Goal: Book appointment/travel/reservation

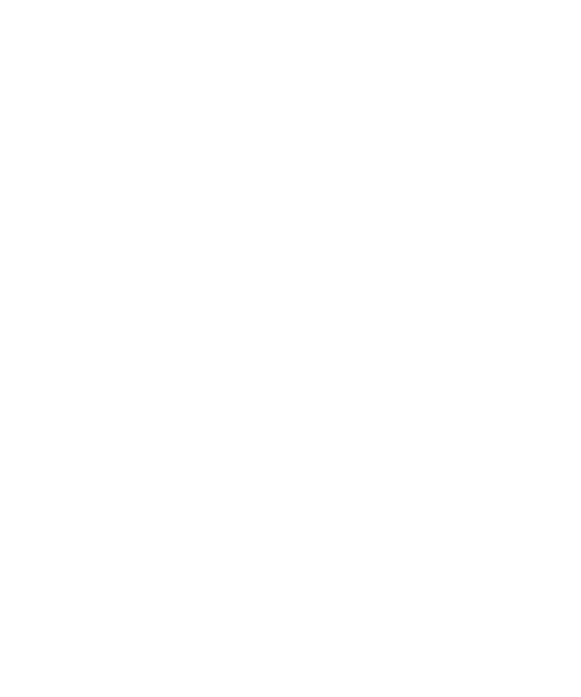
click at [64, 504] on div "Anreise" at bounding box center [55, 490] width 71 height 26
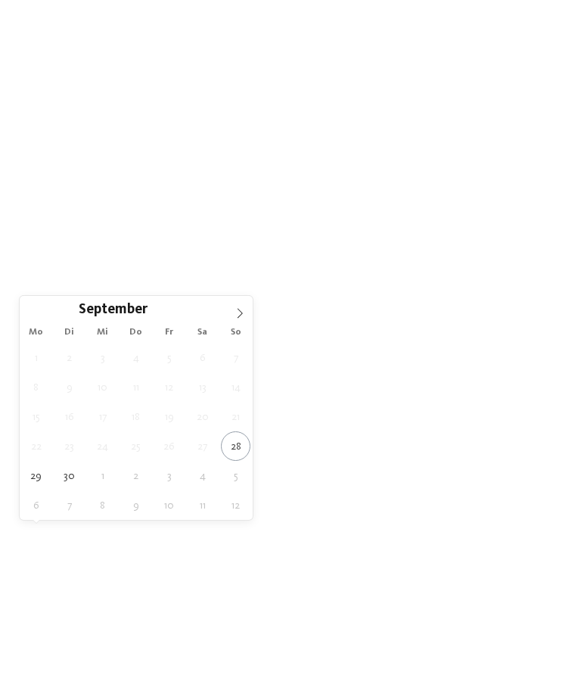
click at [232, 318] on span at bounding box center [240, 309] width 26 height 26
click at [232, 315] on span at bounding box center [240, 309] width 26 height 26
click at [234, 306] on span at bounding box center [240, 309] width 26 height 26
click at [237, 306] on span at bounding box center [240, 309] width 26 height 26
type input "****"
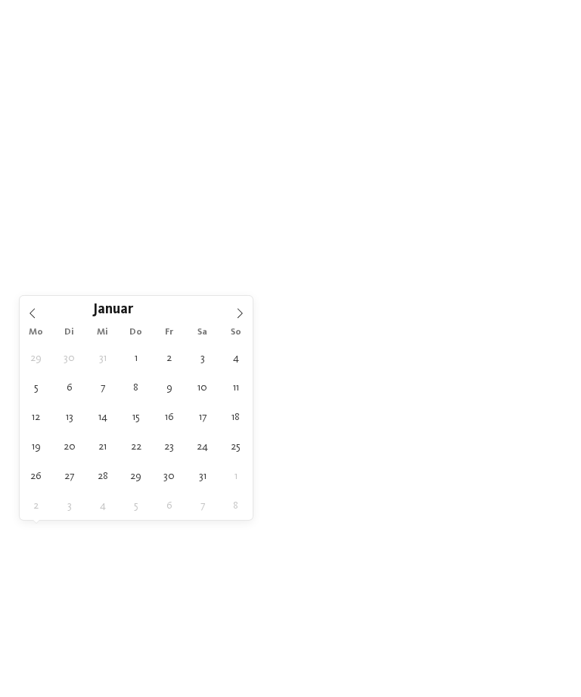
click at [237, 306] on span at bounding box center [240, 309] width 26 height 26
click at [235, 309] on icon at bounding box center [240, 313] width 11 height 11
click at [233, 312] on span at bounding box center [240, 309] width 26 height 26
click at [235, 309] on icon at bounding box center [240, 313] width 11 height 11
click at [237, 303] on span at bounding box center [240, 309] width 26 height 26
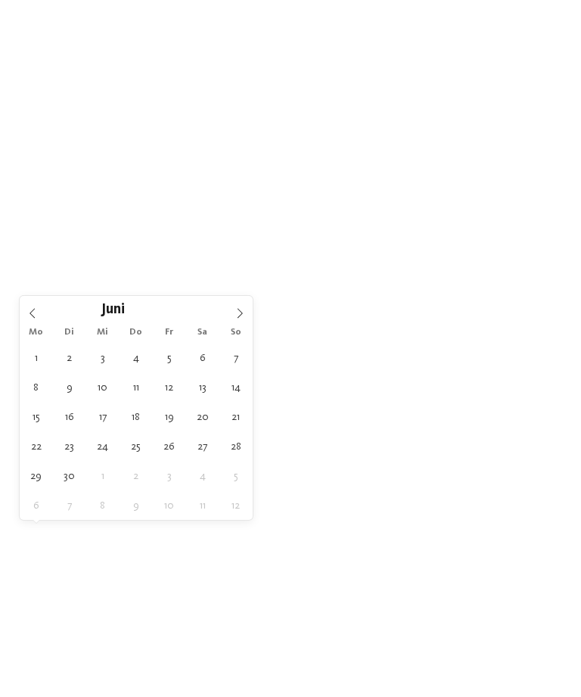
click at [242, 312] on icon at bounding box center [240, 313] width 11 height 11
type div "[DATE]"
type input "****"
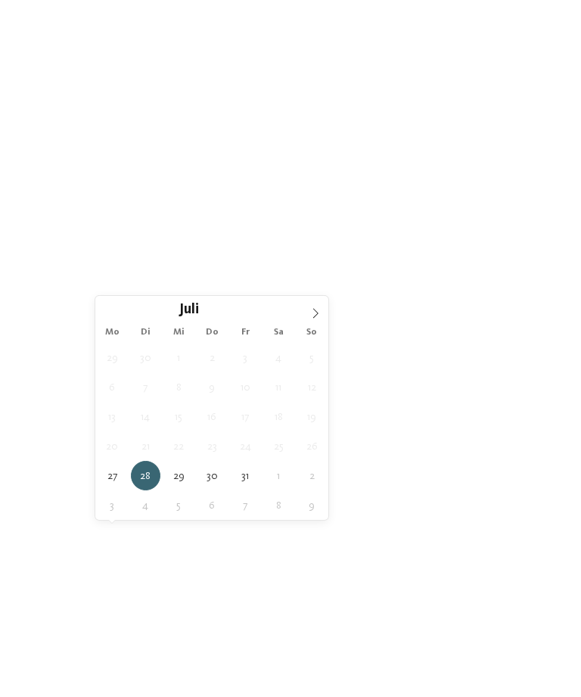
click at [309, 311] on span at bounding box center [316, 309] width 26 height 26
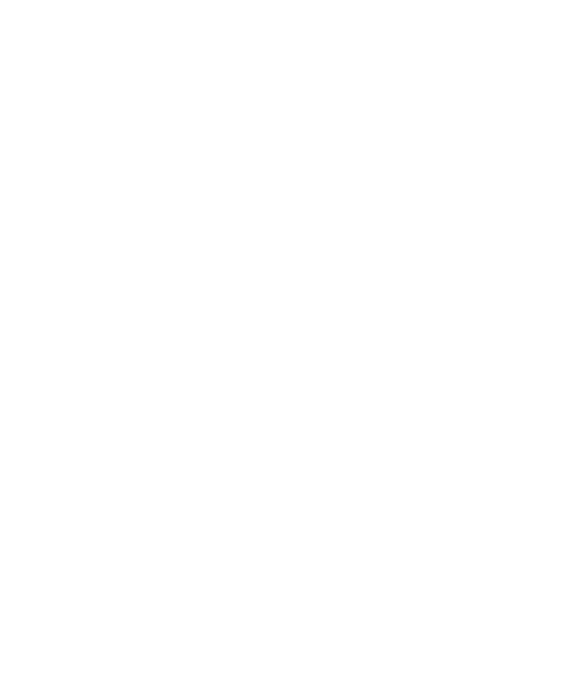
click at [312, 497] on span "Meine Wünsche" at bounding box center [294, 492] width 59 height 11
click at [263, 146] on div at bounding box center [260, 151] width 15 height 15
click at [260, 210] on div at bounding box center [260, 211] width 15 height 15
click at [257, 481] on div at bounding box center [260, 488] width 15 height 15
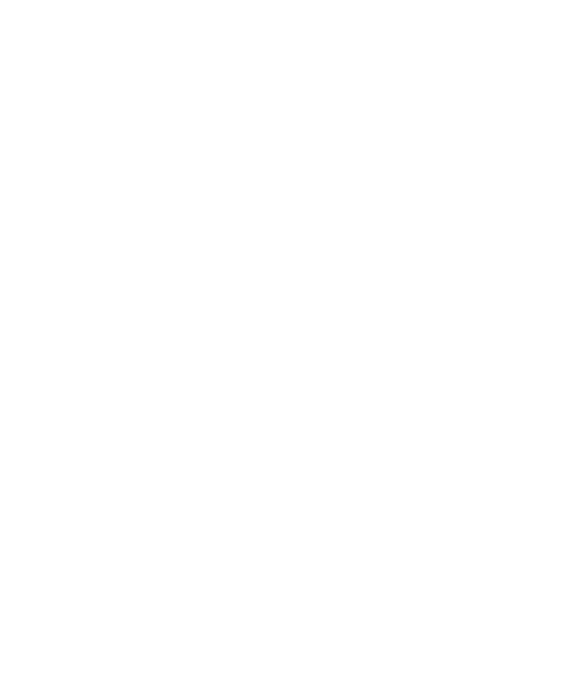
click at [304, 598] on span "übernehmen" at bounding box center [291, 603] width 64 height 11
click at [418, 497] on span "Family Experiences" at bounding box center [401, 492] width 70 height 11
click at [376, 220] on div at bounding box center [381, 227] width 15 height 15
click at [379, 432] on div at bounding box center [381, 439] width 15 height 15
click at [379, 462] on div at bounding box center [381, 469] width 15 height 15
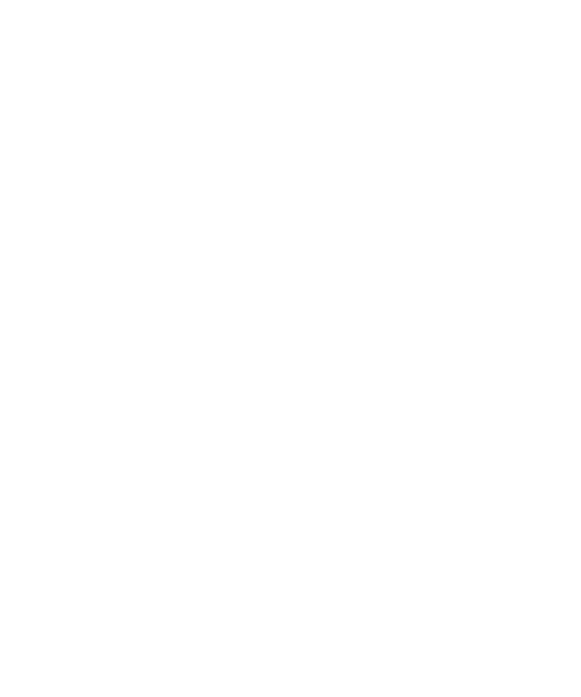
click at [380, 372] on div at bounding box center [381, 379] width 15 height 15
click at [308, 519] on span "übernehmen" at bounding box center [291, 524] width 64 height 11
click at [531, 504] on link "Hotel finden" at bounding box center [525, 490] width 71 height 26
click at [546, 192] on icon at bounding box center [551, 205] width 33 height 26
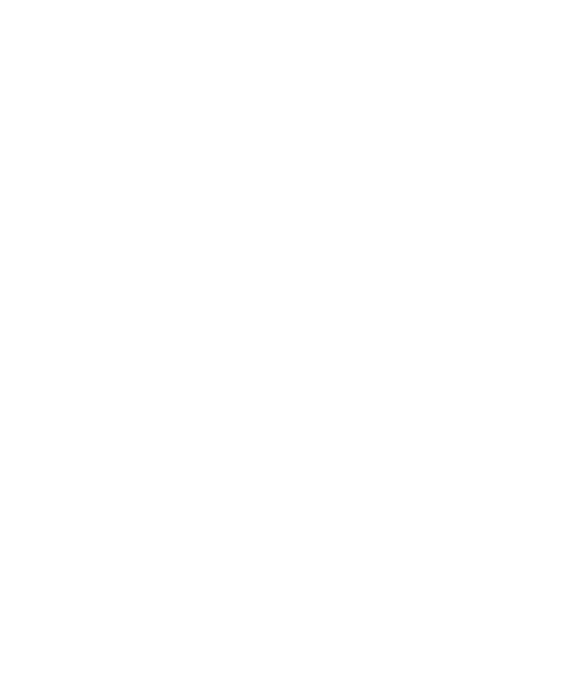
scroll to position [502, 0]
click at [189, 181] on div "Neu ab Winter 2025" at bounding box center [156, 125] width 253 height 142
click at [527, 31] on icon at bounding box center [528, 34] width 14 height 11
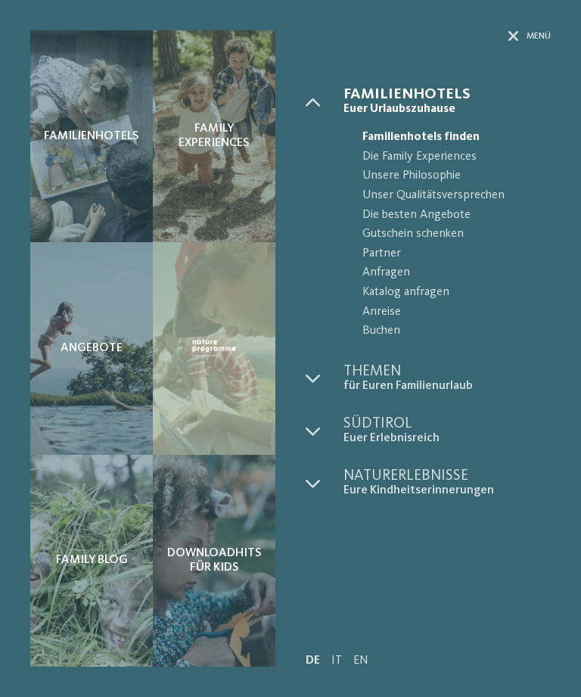
click at [516, 38] on icon at bounding box center [513, 36] width 11 height 11
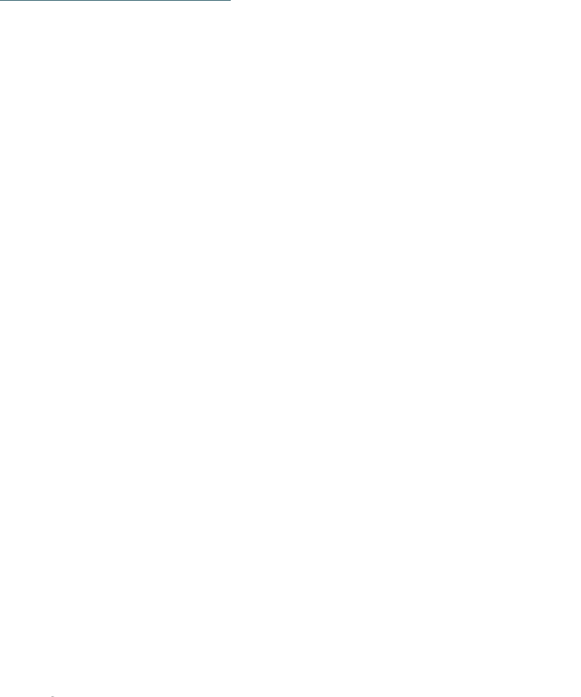
scroll to position [2258, 0]
click at [111, 417] on span "Für Babys und Kinder" at bounding box center [112, 429] width 118 height 25
click at [110, 169] on span "Für Babys und Kinder" at bounding box center [112, 181] width 118 height 25
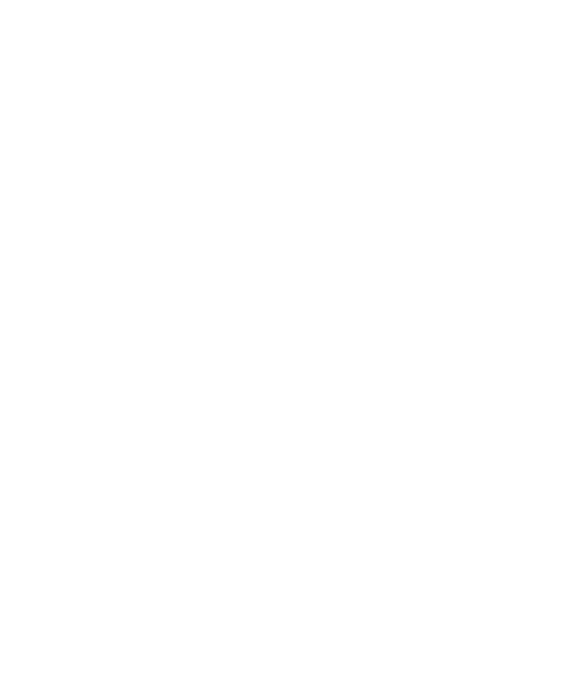
click at [146, 462] on span "info@ no-spam. alpura-retreat. no-spam. com" at bounding box center [111, 467] width 117 height 11
click at [344, 39] on div "Impressionen" at bounding box center [347, 34] width 95 height 38
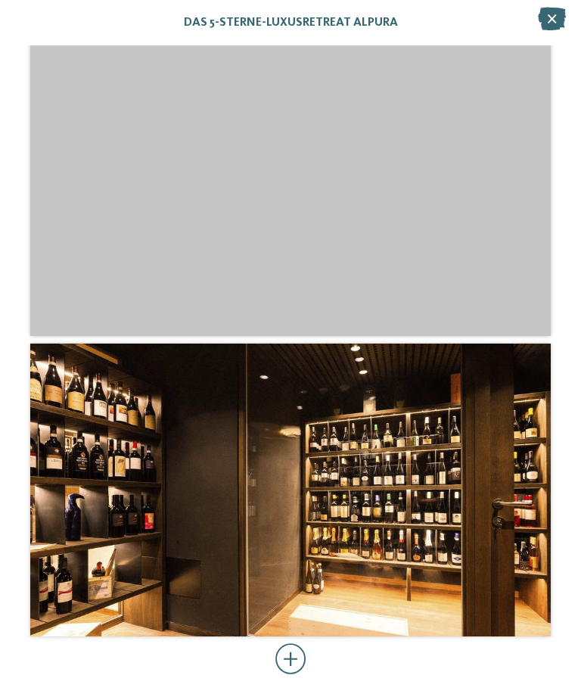
scroll to position [4210, 0]
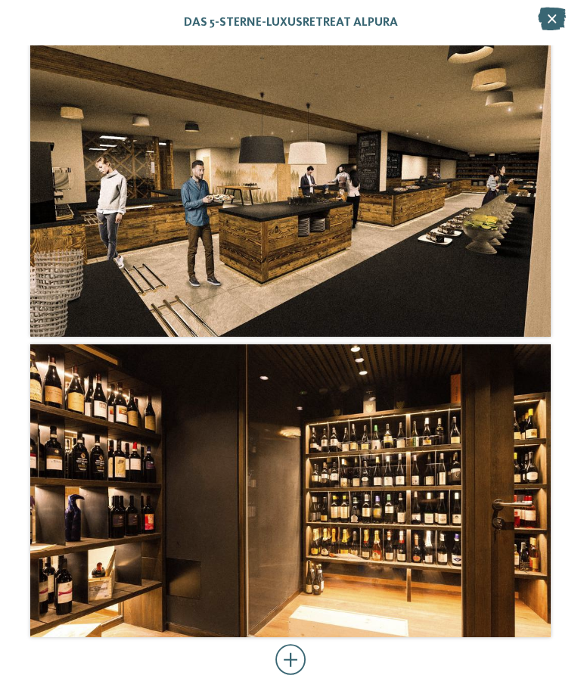
click at [556, 15] on icon at bounding box center [552, 19] width 28 height 23
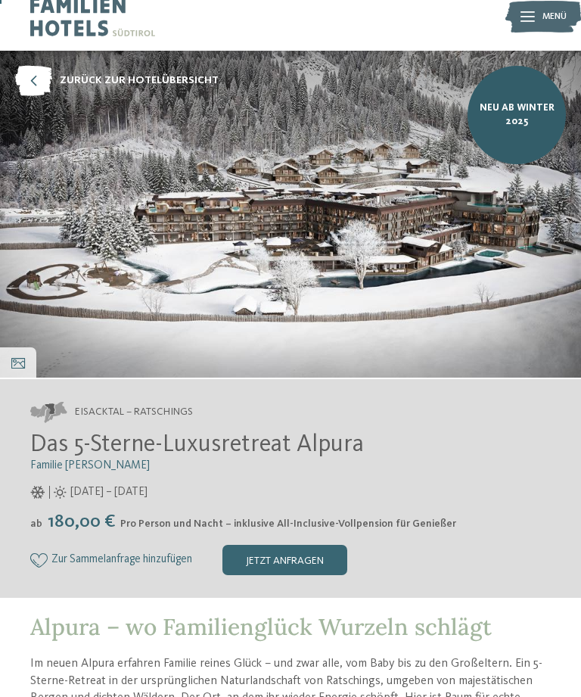
scroll to position [17, 0]
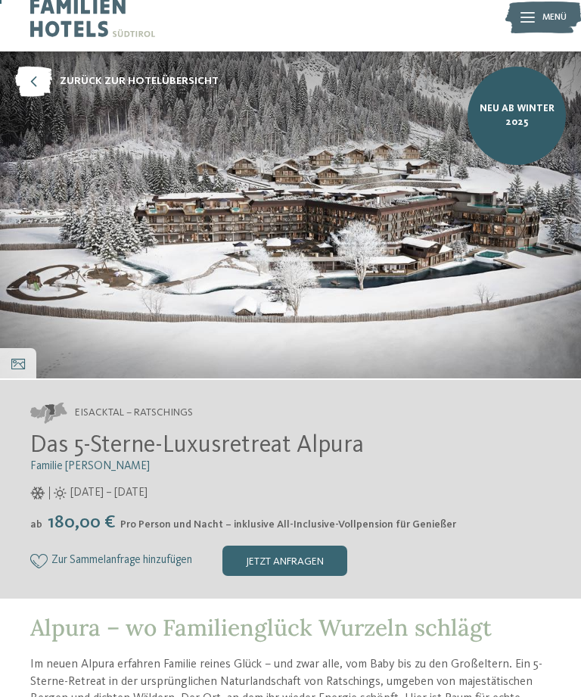
click at [285, 560] on div "jetzt anfragen" at bounding box center [284, 561] width 125 height 30
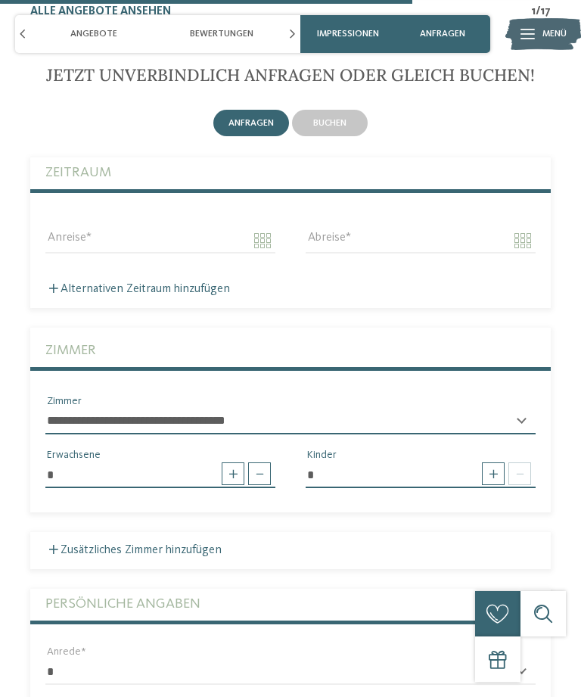
scroll to position [4144, 0]
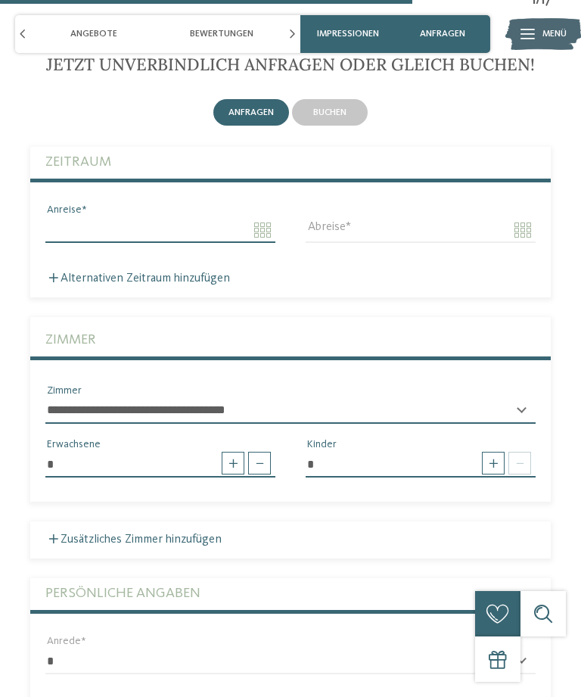
click at [260, 217] on input "Anreise" at bounding box center [160, 230] width 230 height 26
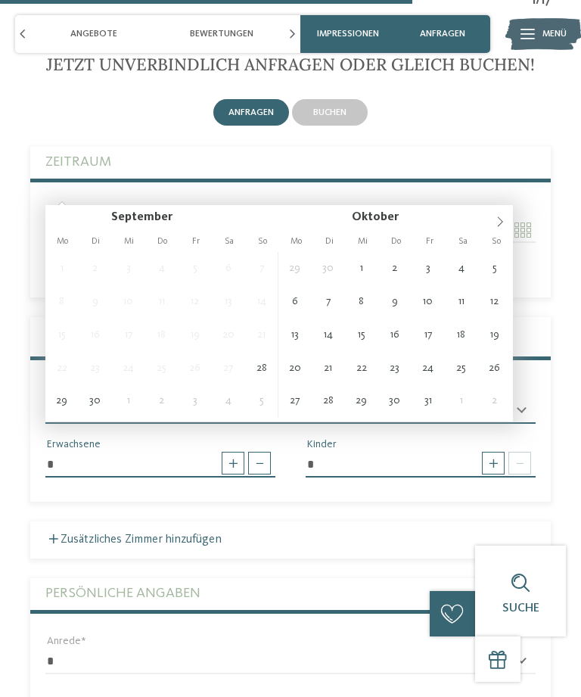
click at [487, 220] on div "Oktober ****" at bounding box center [396, 218] width 234 height 26
click at [500, 210] on span at bounding box center [500, 218] width 26 height 26
click at [502, 220] on icon at bounding box center [500, 221] width 11 height 11
click at [501, 225] on icon at bounding box center [500, 222] width 5 height 10
type input "****"
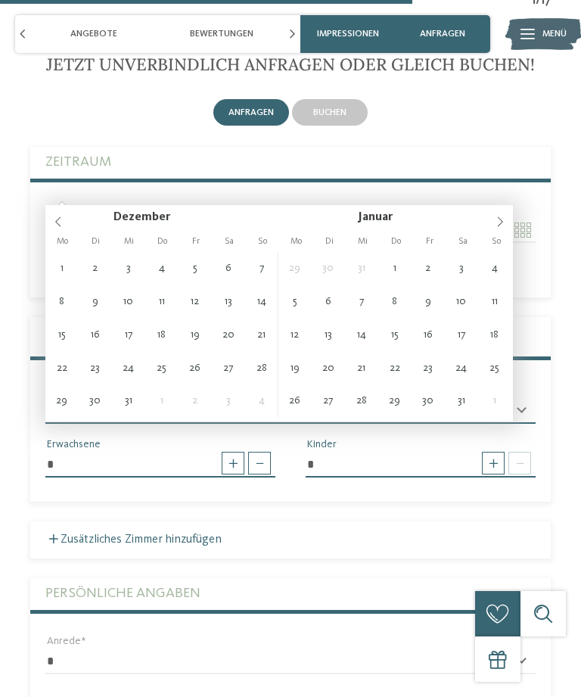
click at [497, 225] on icon at bounding box center [500, 221] width 11 height 11
type input "****"
click at [494, 226] on span at bounding box center [500, 218] width 26 height 26
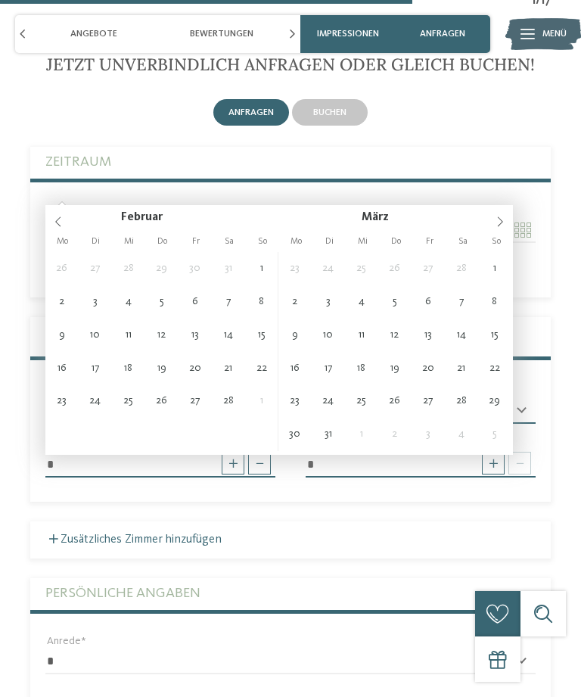
click at [492, 225] on span at bounding box center [500, 218] width 26 height 26
click at [493, 222] on span at bounding box center [500, 218] width 26 height 26
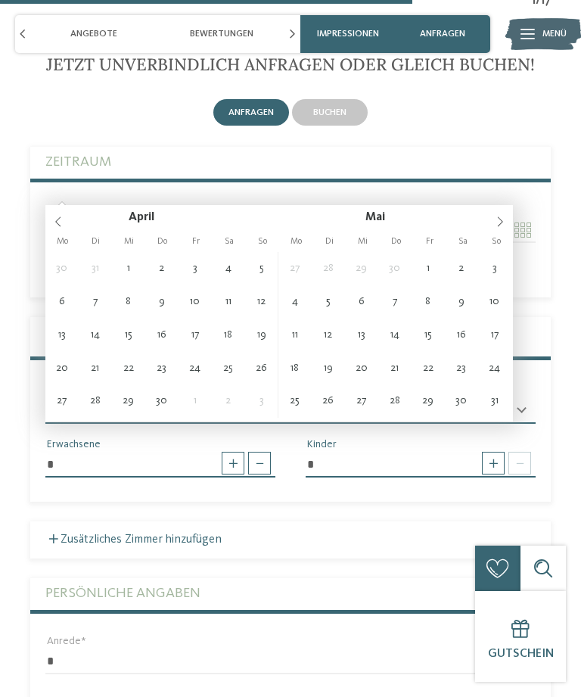
click at [496, 225] on icon at bounding box center [500, 221] width 11 height 11
click at [493, 218] on span at bounding box center [500, 218] width 26 height 26
click at [490, 218] on span at bounding box center [500, 218] width 26 height 26
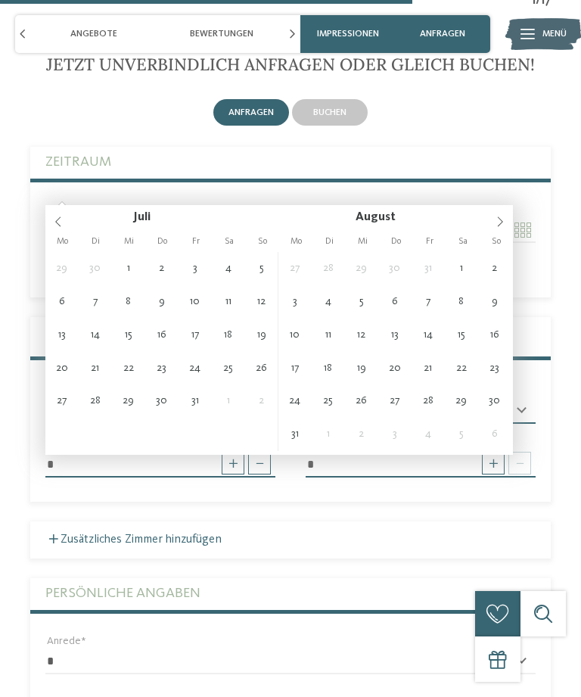
type input "**********"
type input "****"
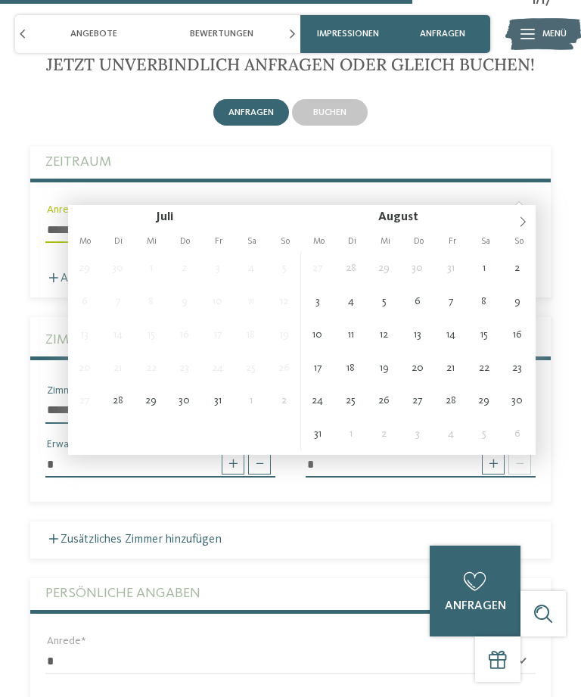
type input "**********"
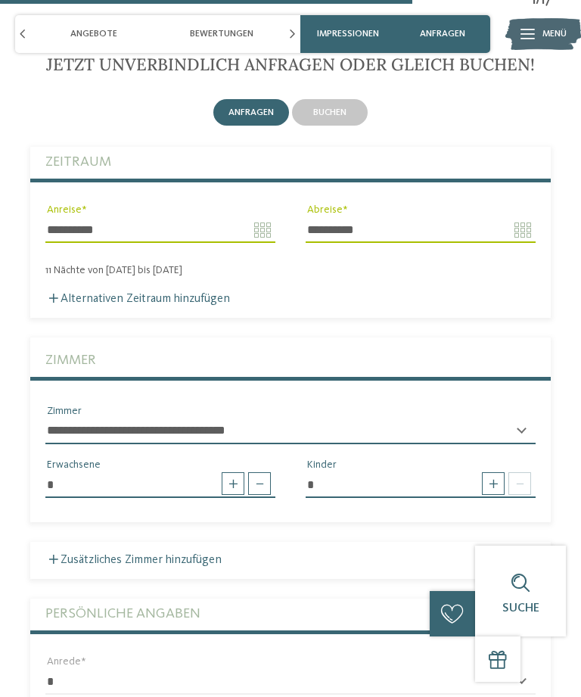
click at [500, 472] on span at bounding box center [493, 483] width 23 height 23
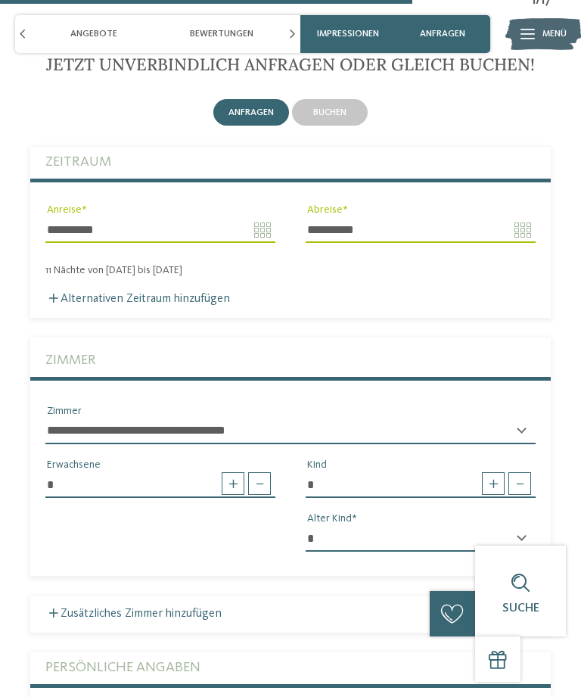
click at [498, 472] on span at bounding box center [493, 483] width 23 height 23
type input "*"
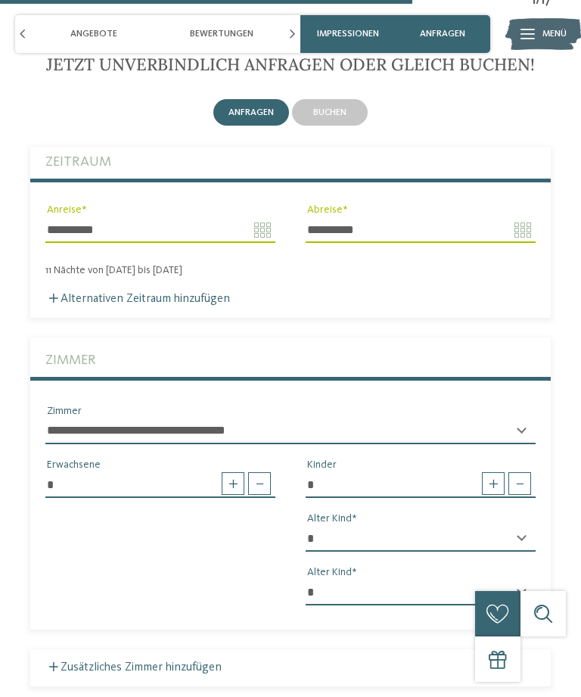
click at [362, 526] on select "* * * * * * * * * * * ** ** ** ** ** ** ** **" at bounding box center [421, 539] width 230 height 26
select select "*"
click at [325, 580] on select "* * * * * * * * * * * ** ** ** ** ** ** ** **" at bounding box center [421, 593] width 230 height 26
select select "*"
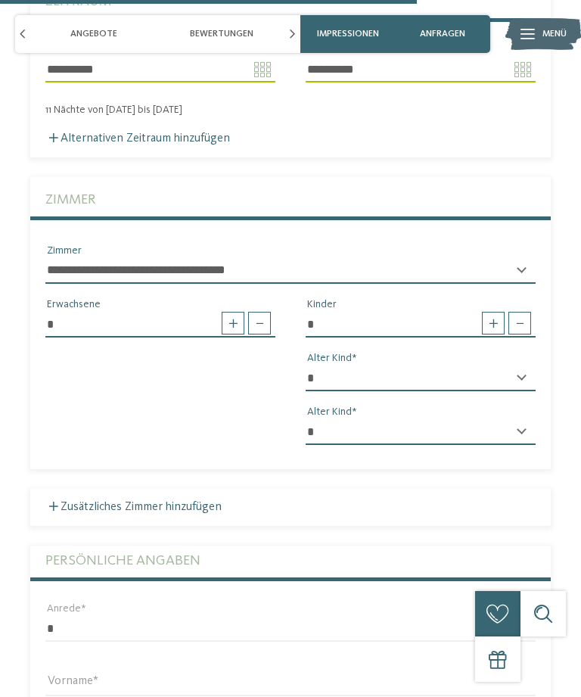
type input "**********"
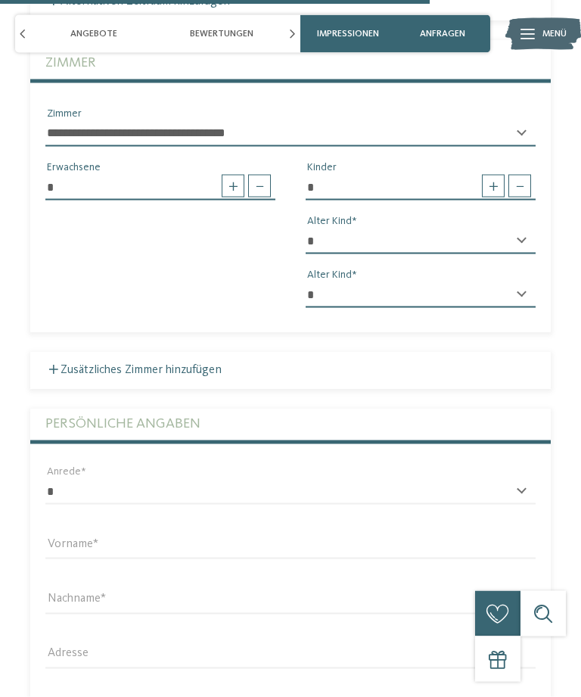
scroll to position [4461, 0]
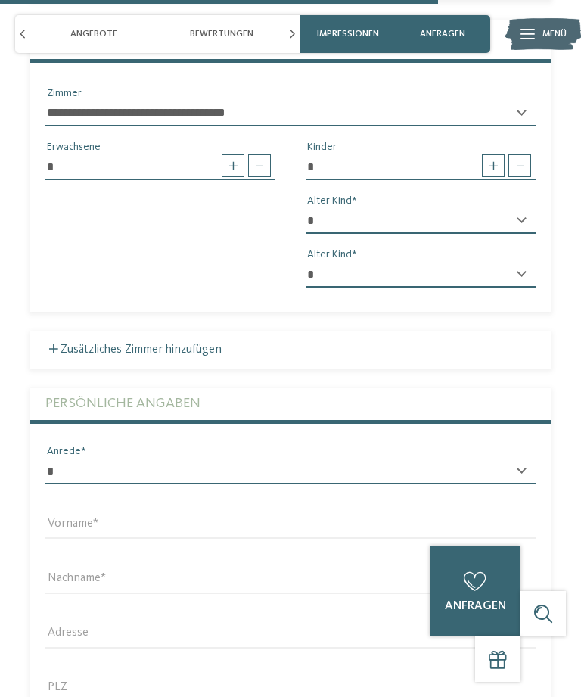
click at [527, 459] on select "* **** **** ******* ******" at bounding box center [290, 472] width 490 height 26
select select "*"
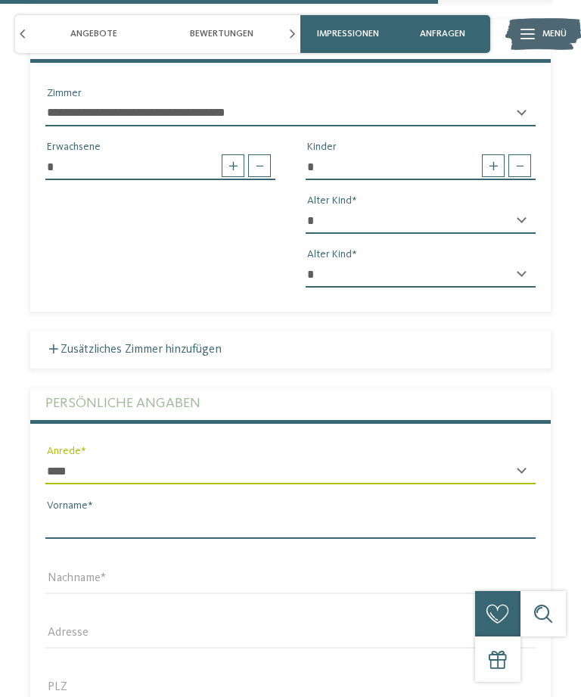
click at [247, 513] on input "Vorname" at bounding box center [290, 526] width 490 height 26
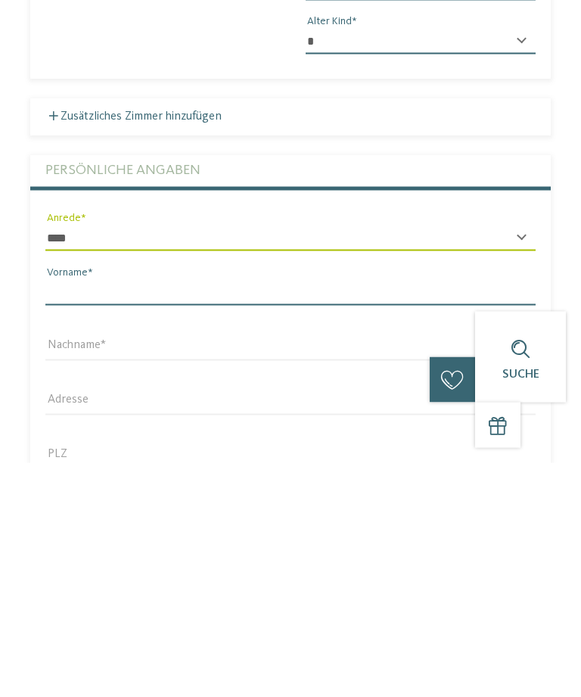
type input "********"
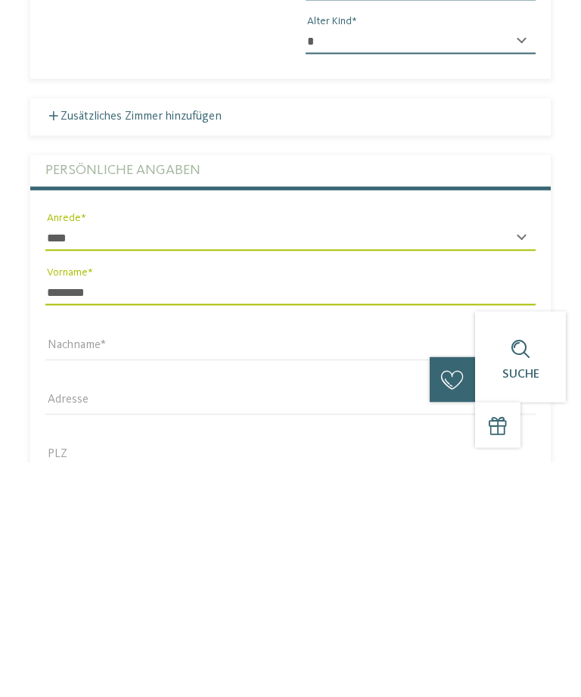
click at [338, 554] on div "Nachname" at bounding box center [290, 581] width 521 height 54
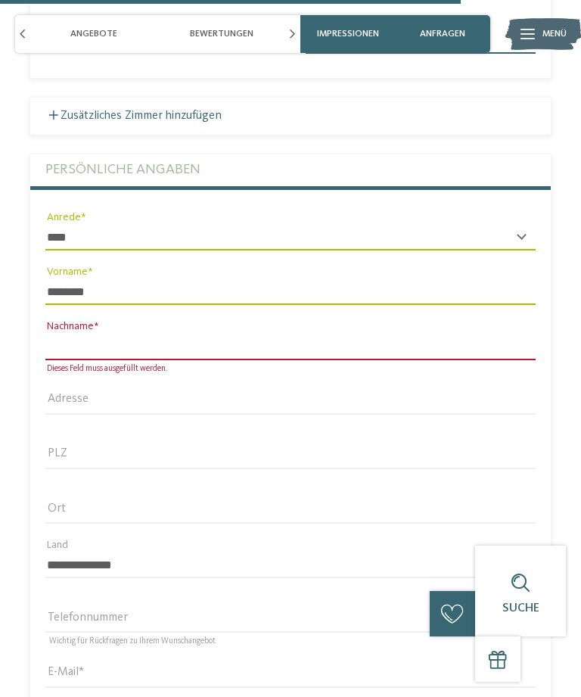
click at [370, 334] on input "Nachname" at bounding box center [290, 347] width 490 height 26
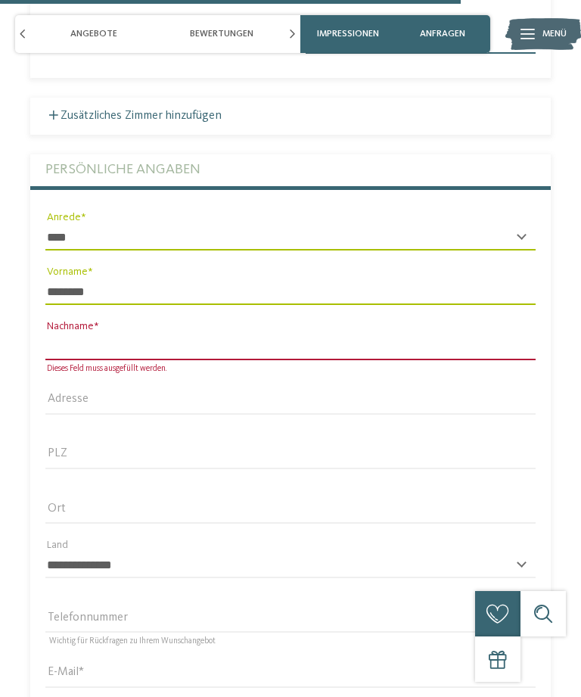
type input "********"
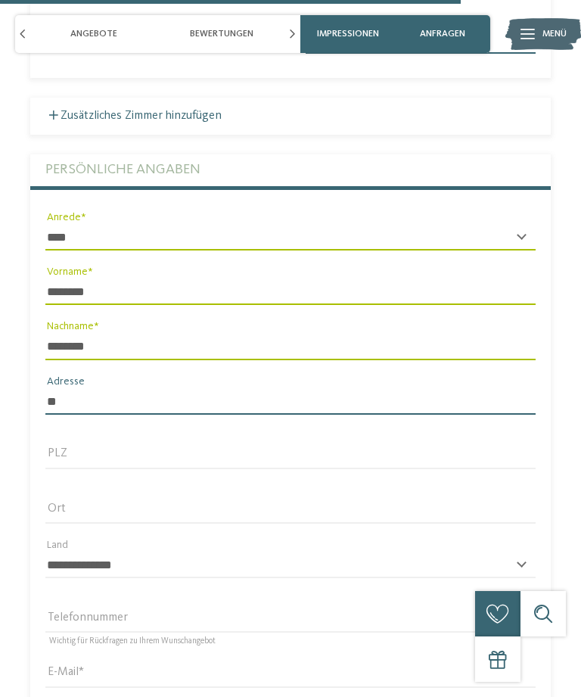
click at [360, 389] on input "**" at bounding box center [290, 402] width 490 height 26
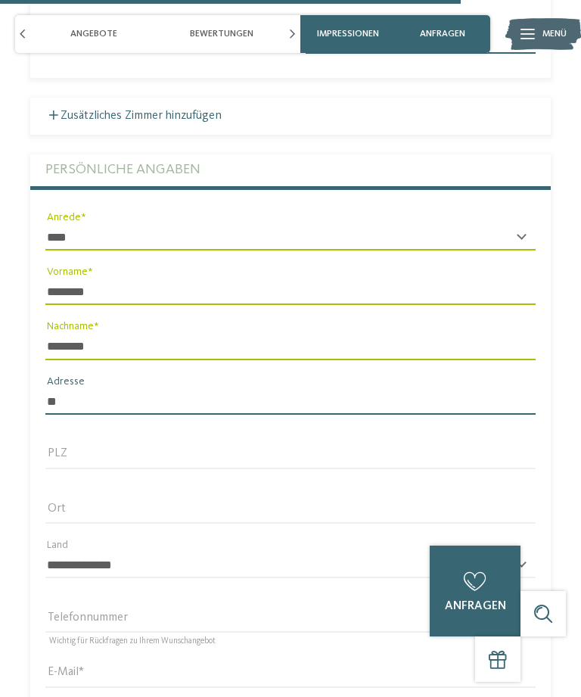
click at [237, 389] on input "**" at bounding box center [290, 402] width 490 height 26
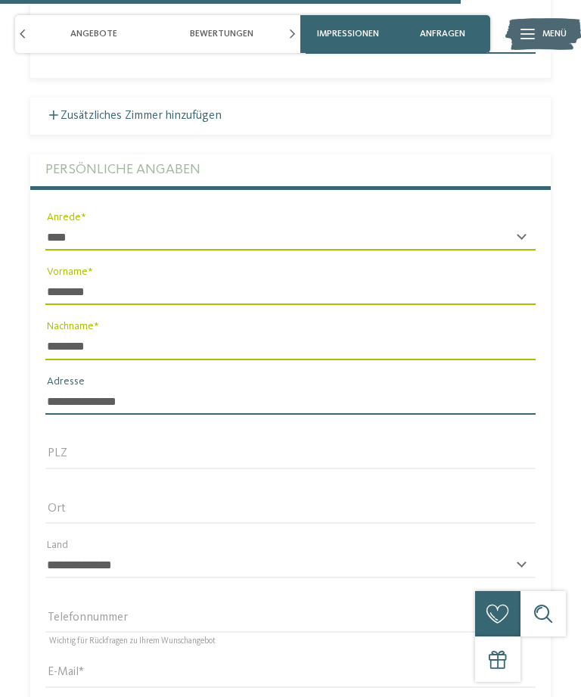
type input "**********"
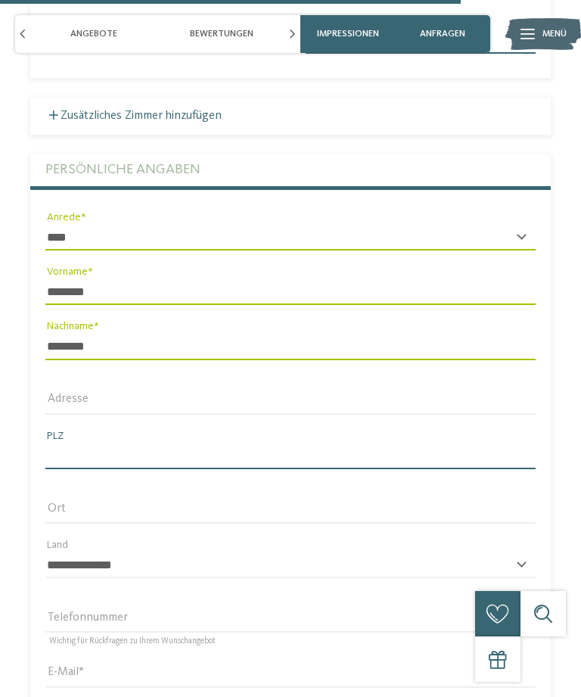
click at [199, 443] on input "PLZ" at bounding box center [290, 456] width 490 height 26
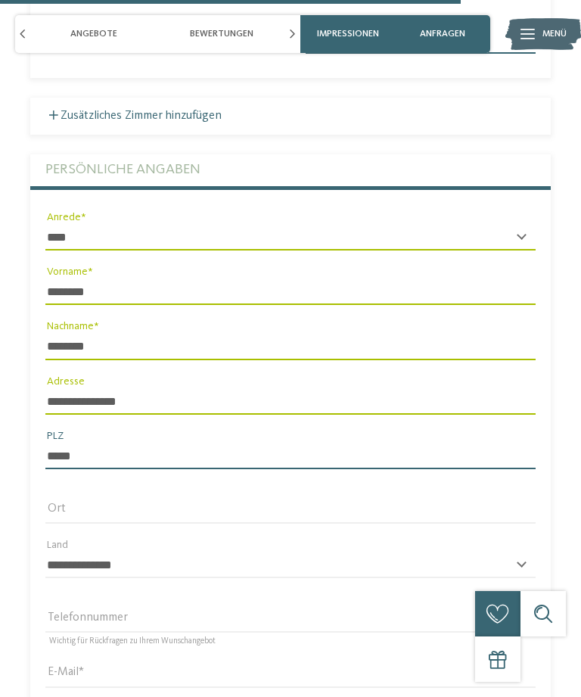
type input "*****"
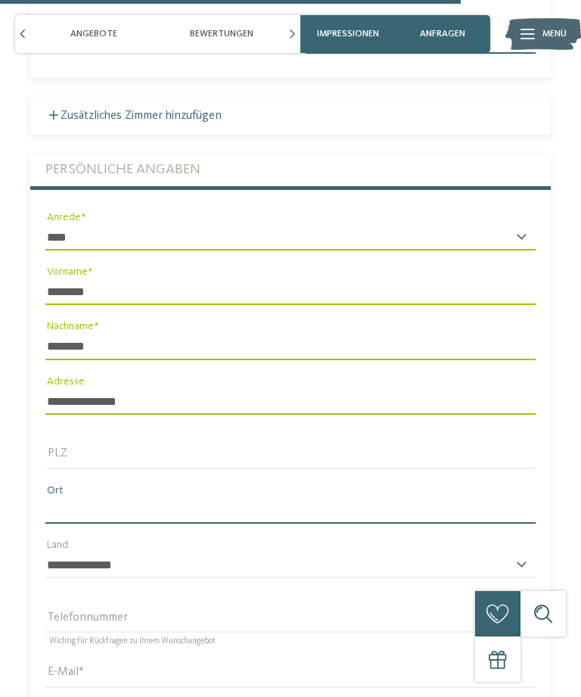
click at [239, 498] on input "Ort" at bounding box center [290, 511] width 490 height 26
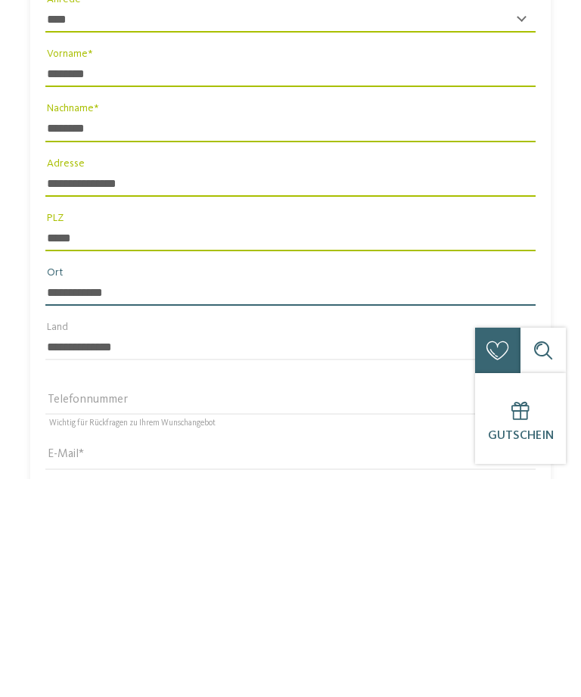
type input "**********"
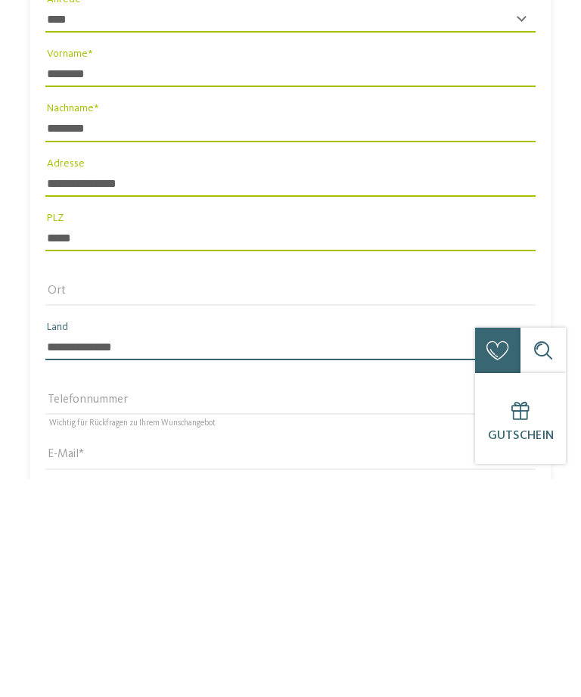
click at [275, 552] on select "**********" at bounding box center [290, 565] width 490 height 26
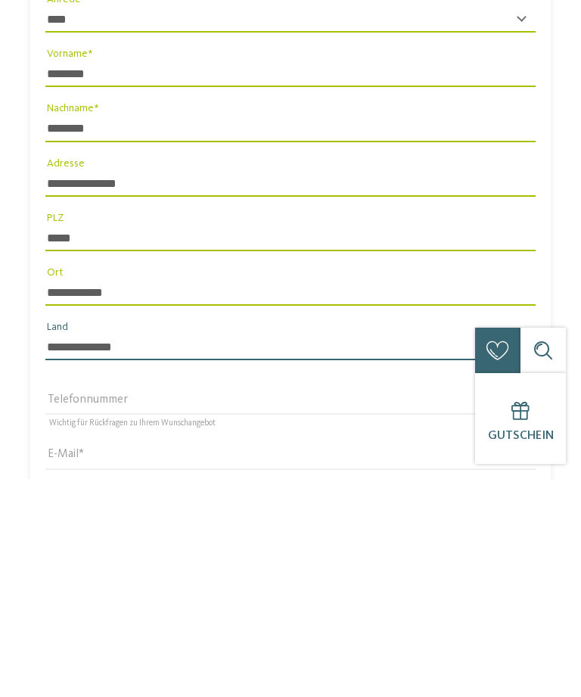
scroll to position [4913, 0]
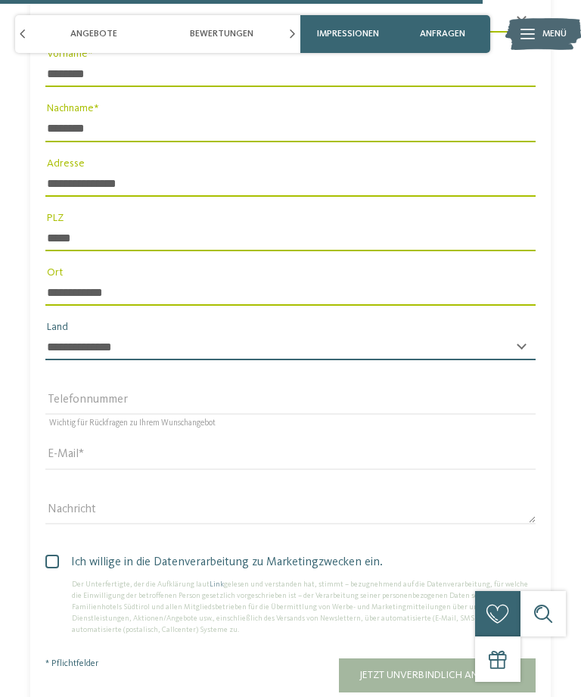
select select "**"
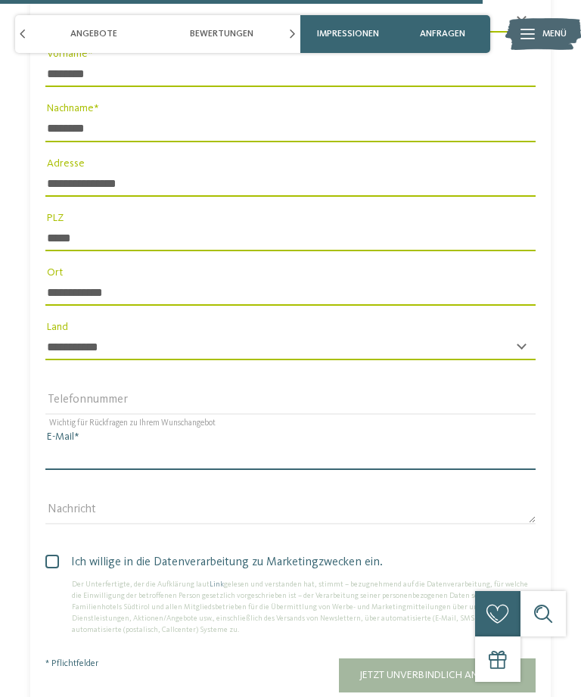
click at [203, 444] on input "E-Mail" at bounding box center [290, 457] width 490 height 26
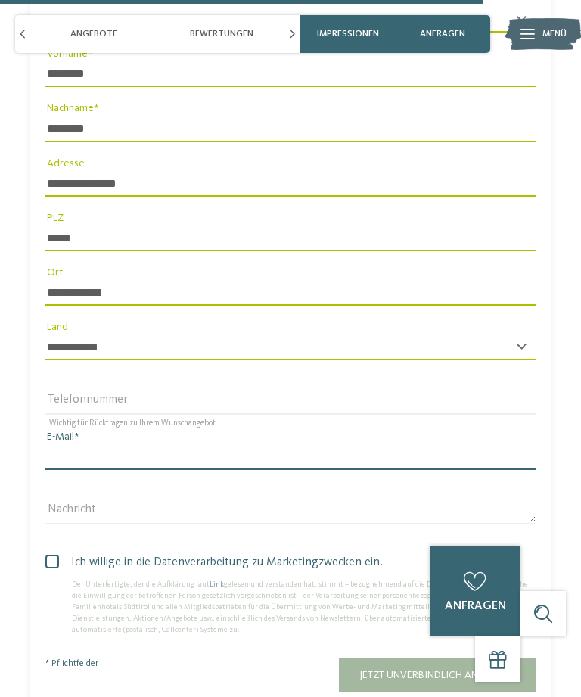
type input "**********"
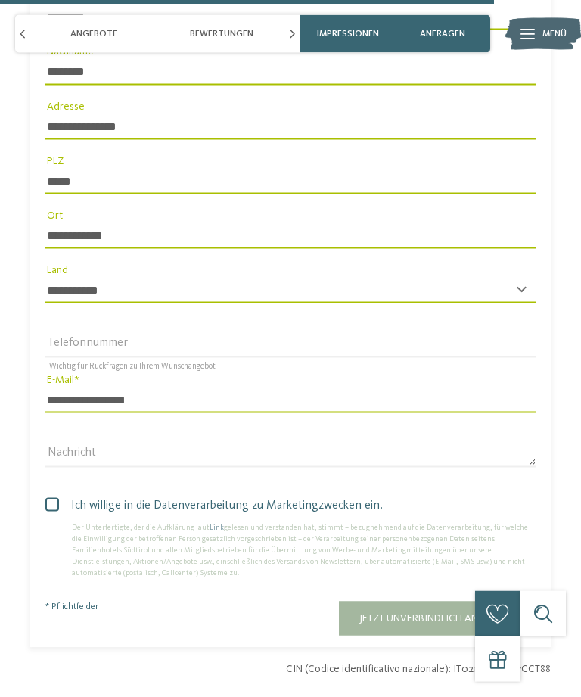
scroll to position [5034, 0]
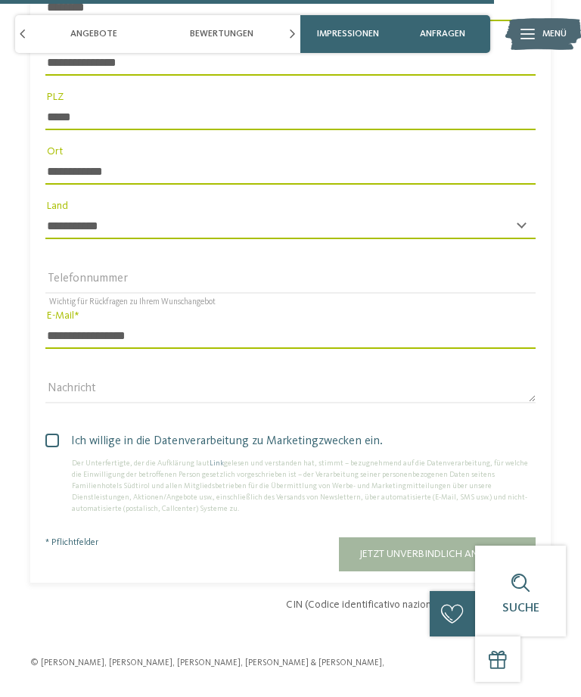
click at [475, 549] on span "Jetzt unverbindlich anfragen" at bounding box center [437, 554] width 156 height 11
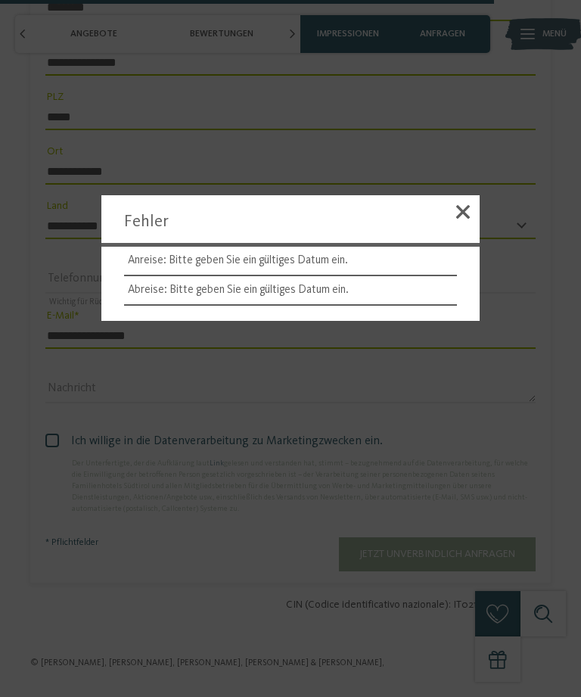
click at [358, 266] on li "Anreise: Bitte geben Sie ein gültiges Datum ein." at bounding box center [290, 262] width 333 height 30
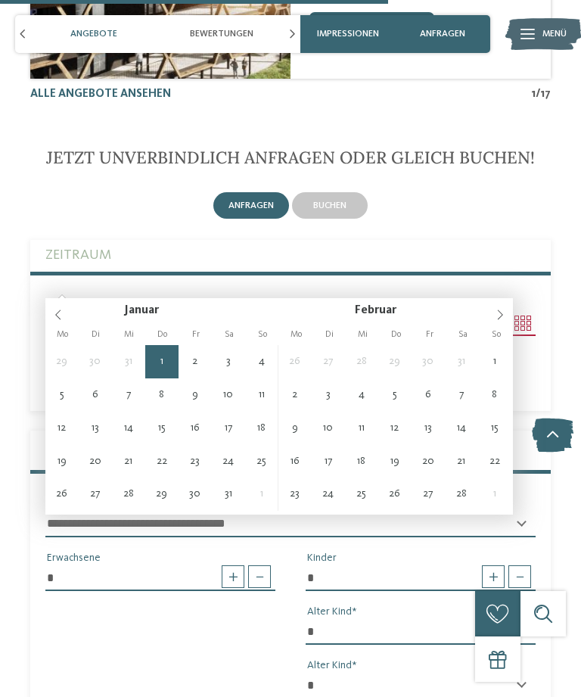
scroll to position [3918, 0]
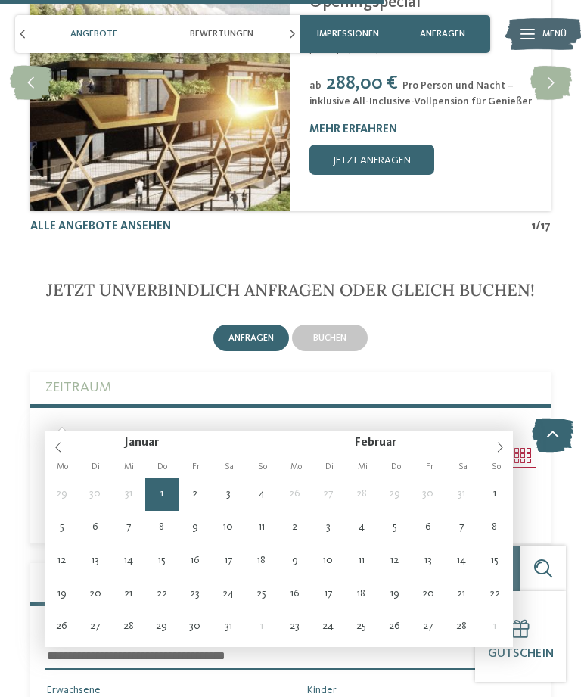
click at [496, 445] on icon at bounding box center [500, 447] width 11 height 11
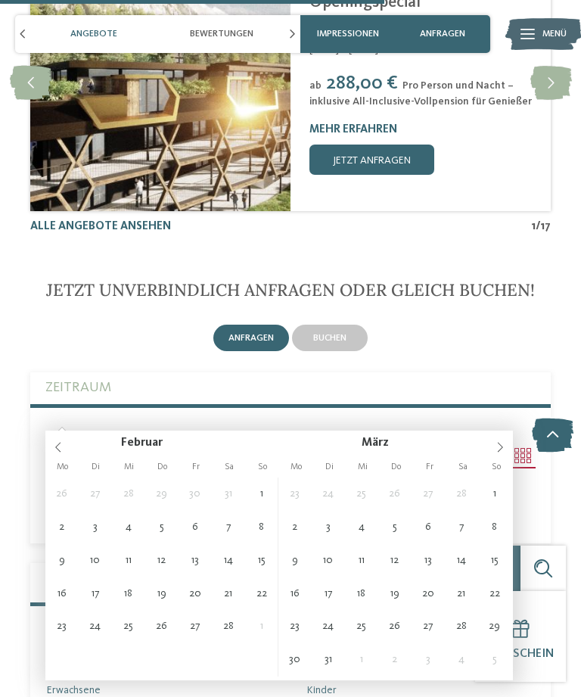
click at [502, 440] on span at bounding box center [500, 444] width 26 height 26
click at [503, 443] on icon at bounding box center [500, 447] width 11 height 11
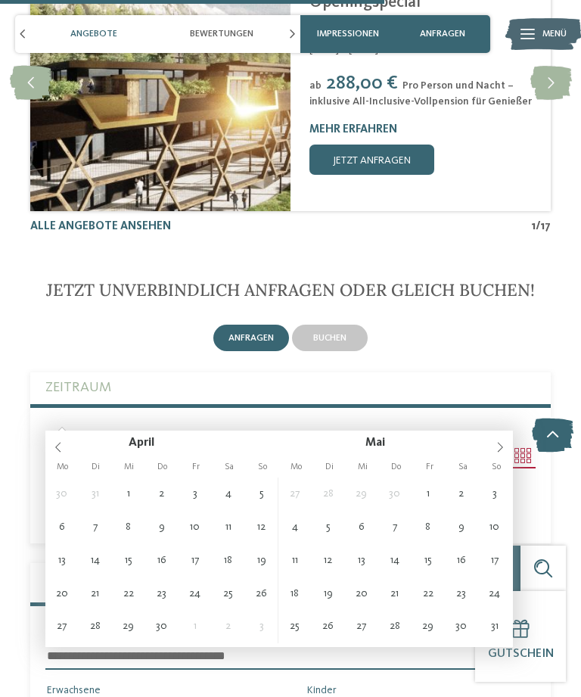
click at [501, 446] on icon at bounding box center [500, 447] width 11 height 11
click at [498, 444] on icon at bounding box center [500, 447] width 11 height 11
click at [497, 443] on icon at bounding box center [500, 447] width 11 height 11
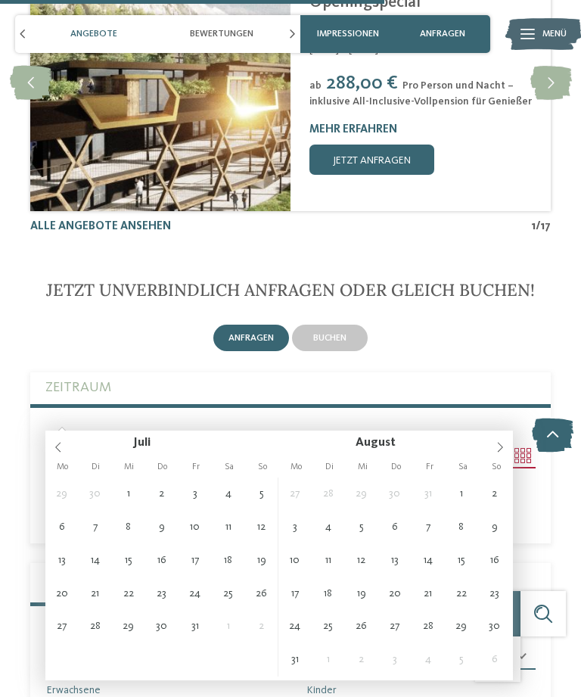
type input "**********"
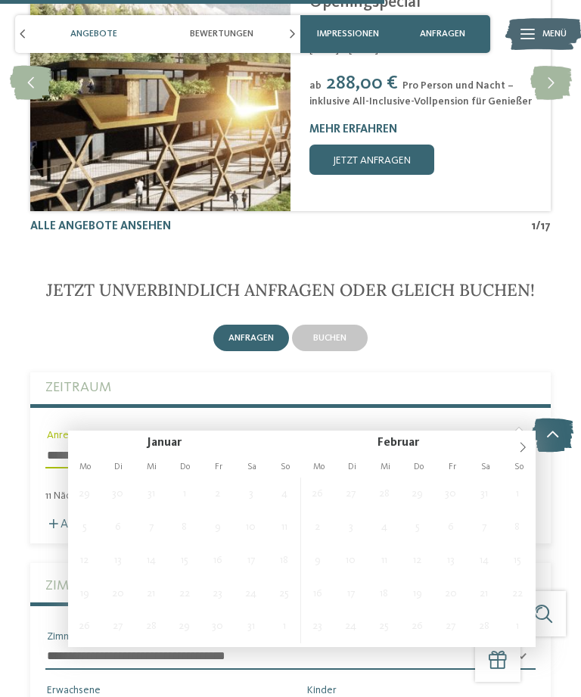
click at [522, 446] on icon at bounding box center [523, 447] width 11 height 11
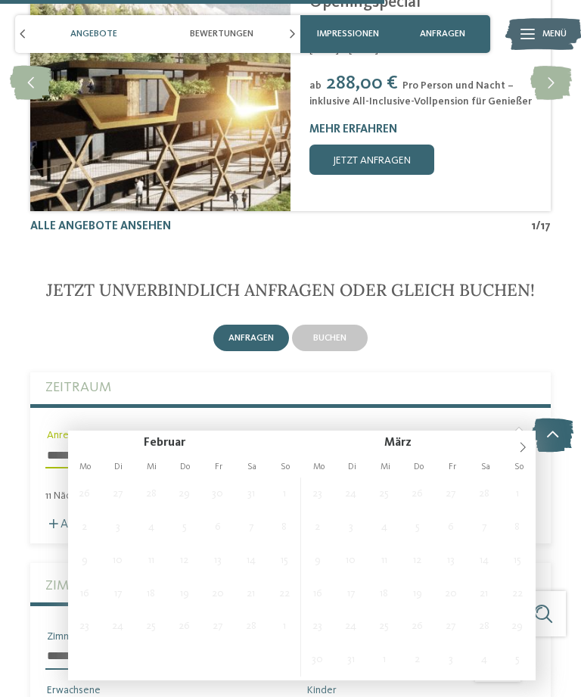
click at [524, 446] on icon at bounding box center [523, 448] width 5 height 10
click at [524, 449] on icon at bounding box center [523, 447] width 11 height 11
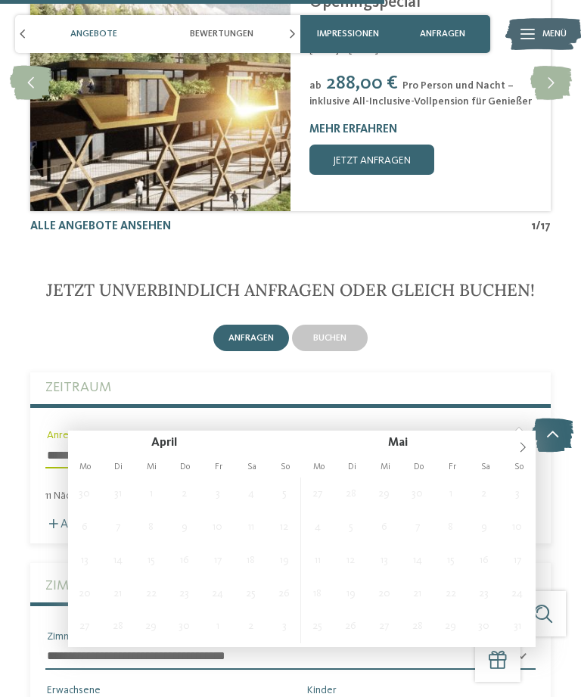
click at [527, 448] on icon at bounding box center [523, 447] width 11 height 11
click at [519, 446] on icon at bounding box center [523, 447] width 11 height 11
click at [524, 437] on span at bounding box center [523, 444] width 26 height 26
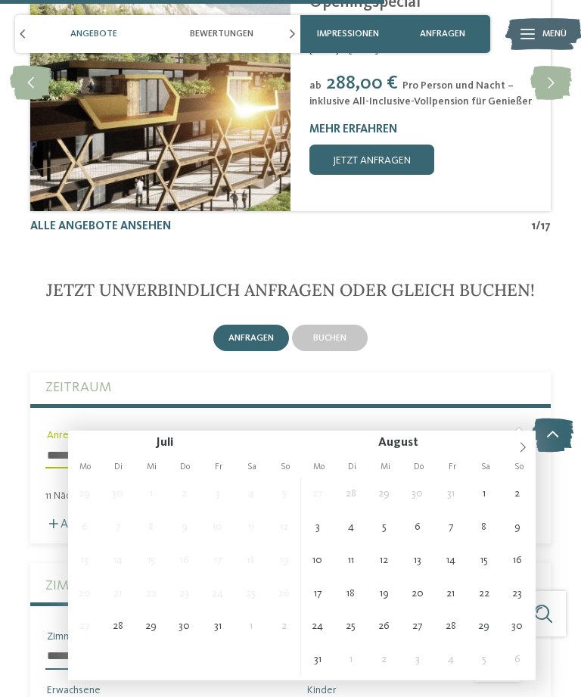
type input "**********"
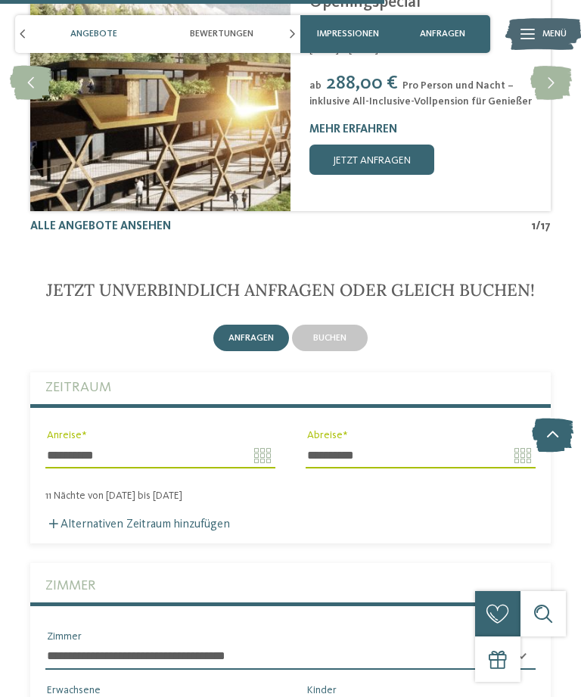
click at [246, 334] on span "anfragen" at bounding box center [251, 338] width 45 height 9
click at [247, 325] on div "anfragen" at bounding box center [251, 338] width 76 height 26
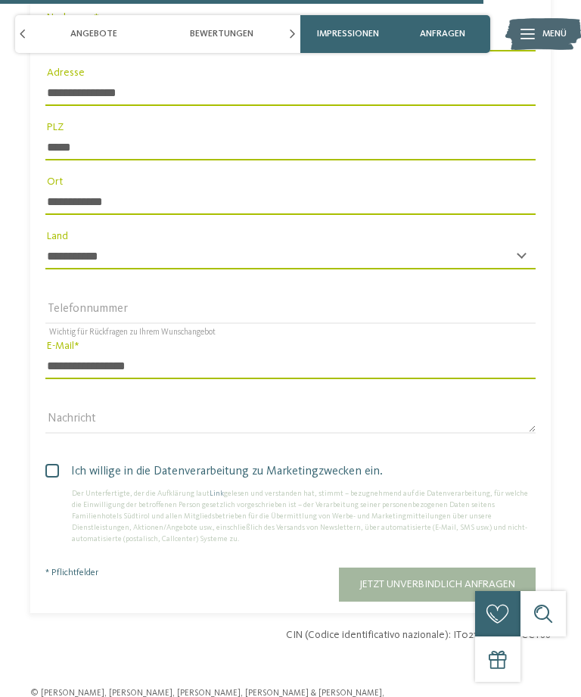
scroll to position [5005, 0]
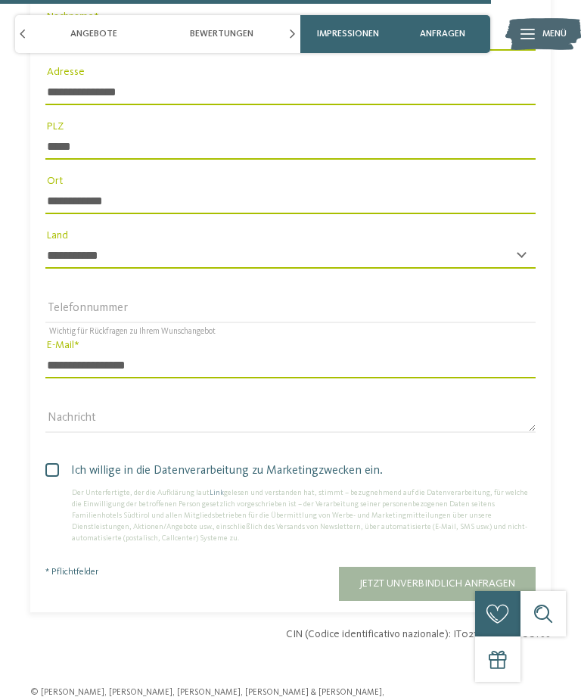
click at [459, 578] on span "Jetzt unverbindlich anfragen" at bounding box center [437, 583] width 156 height 11
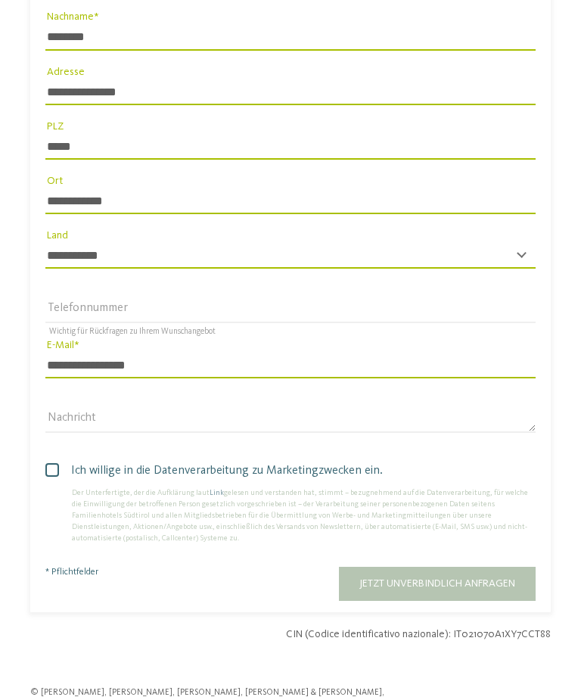
type input "**********"
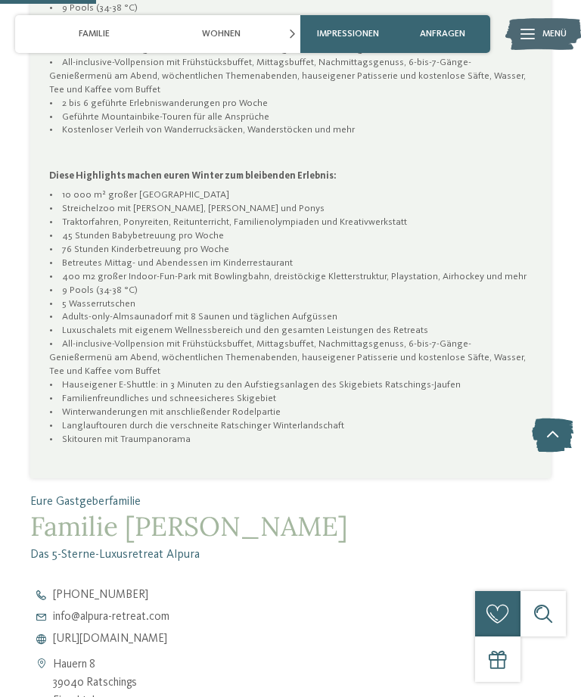
scroll to position [979, 0]
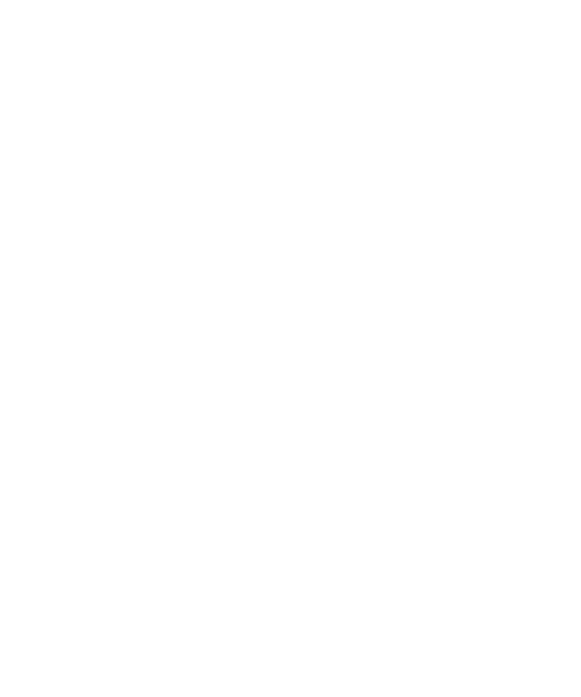
click at [207, 379] on div "Angebote" at bounding box center [223, 395] width 121 height 61
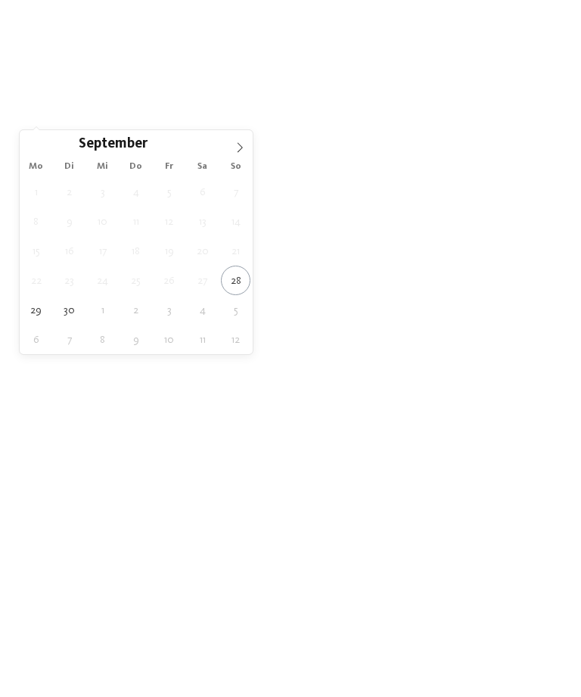
click at [245, 148] on span at bounding box center [240, 143] width 26 height 26
click at [235, 150] on icon at bounding box center [240, 147] width 11 height 11
click at [235, 154] on span at bounding box center [240, 143] width 26 height 26
click at [235, 155] on span at bounding box center [240, 143] width 26 height 26
type input "****"
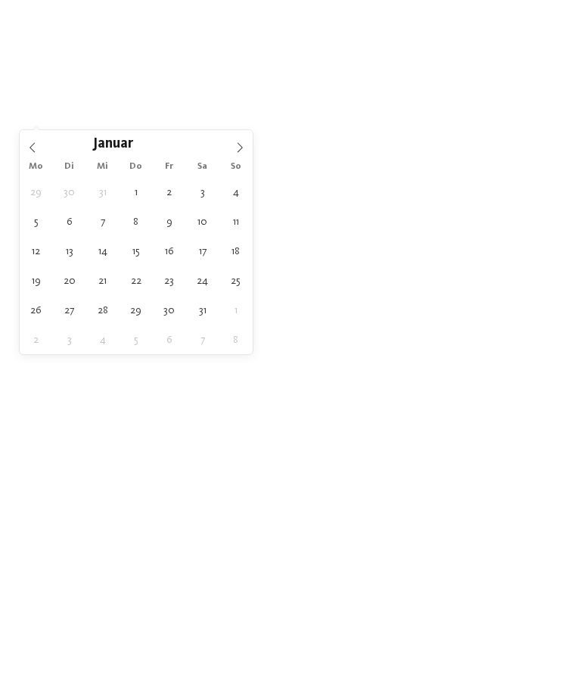
click at [235, 153] on icon at bounding box center [240, 147] width 11 height 11
click at [241, 151] on icon at bounding box center [240, 147] width 11 height 11
click at [239, 148] on icon at bounding box center [240, 147] width 11 height 11
click at [240, 153] on icon at bounding box center [240, 147] width 11 height 11
click at [235, 155] on span at bounding box center [240, 143] width 26 height 26
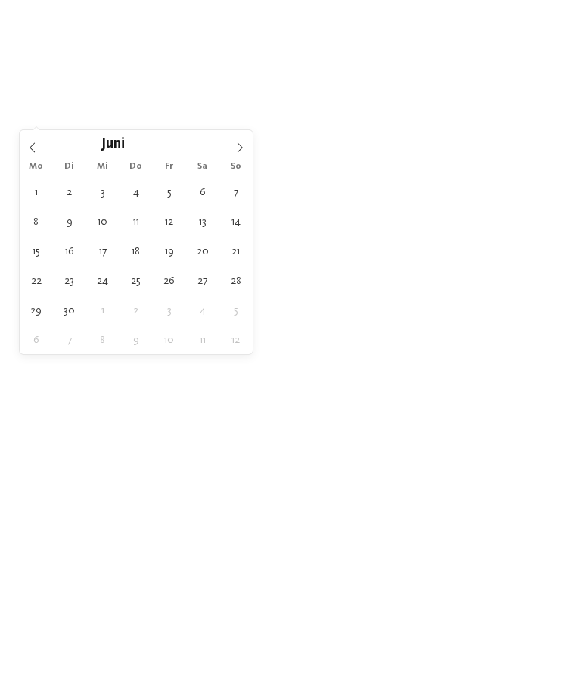
click at [238, 152] on icon at bounding box center [240, 147] width 5 height 10
type div "27.07.2026"
type input "****"
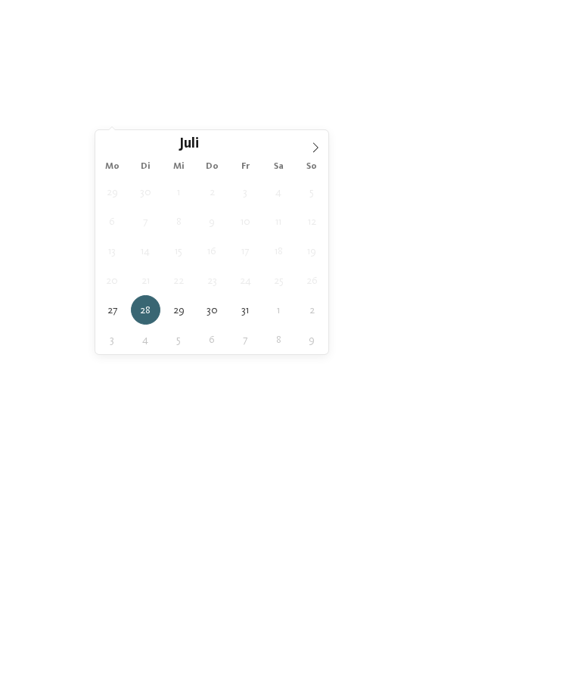
click at [316, 146] on icon at bounding box center [315, 147] width 5 height 10
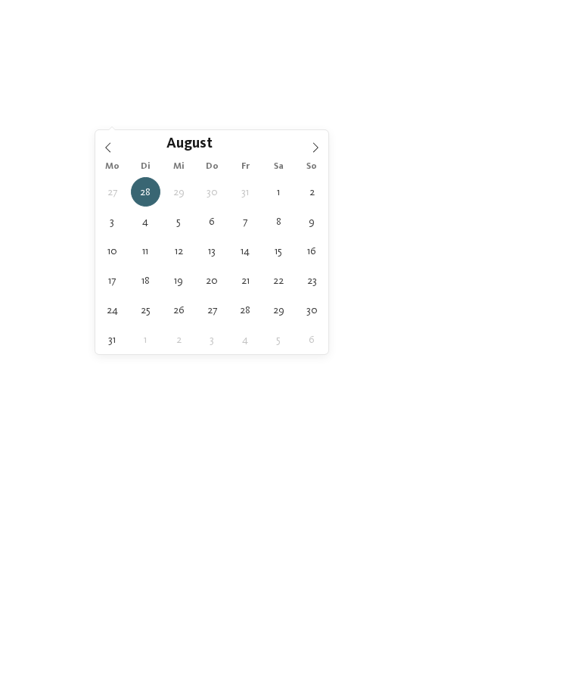
type div "07.08.2026"
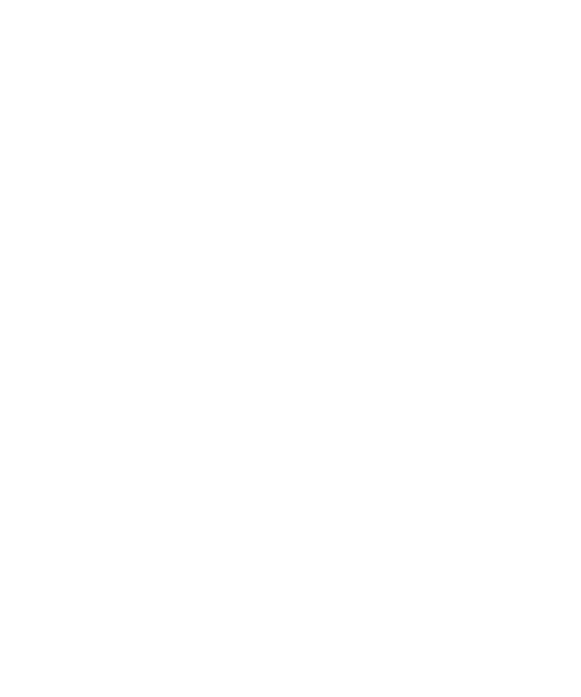
click at [211, 78] on span "Region" at bounding box center [206, 72] width 33 height 11
click at [95, 300] on div "Region Dolomiten" at bounding box center [290, 348] width 581 height 697
click at [306, 78] on span "Meine Wünsche" at bounding box center [294, 72] width 59 height 11
click at [265, 144] on div at bounding box center [260, 151] width 15 height 15
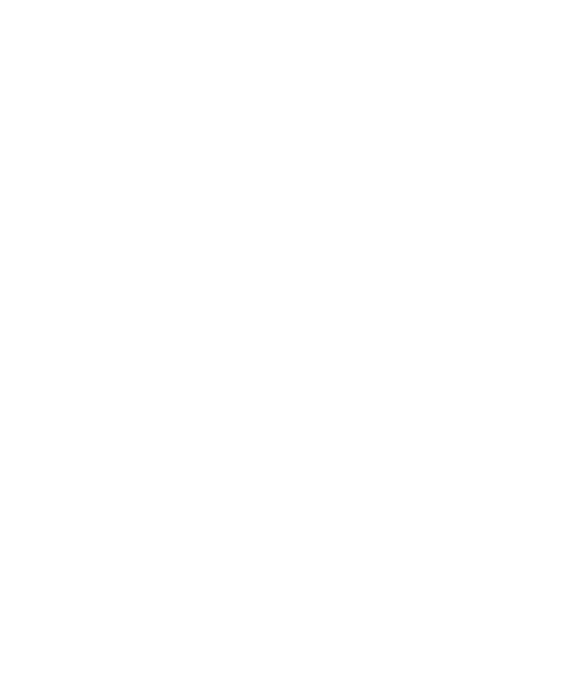
click at [262, 481] on div at bounding box center [260, 488] width 15 height 15
click at [7, 127] on div "Meine Wünsche Hallen- oder Schleusenbad Schwimmbad im Freien" at bounding box center [290, 348] width 581 height 697
click at [294, 78] on span "Meine Wünsche" at bounding box center [294, 72] width 59 height 11
click at [251, 210] on div "Abenteuerspielplatz" at bounding box center [169, 212] width 197 height 30
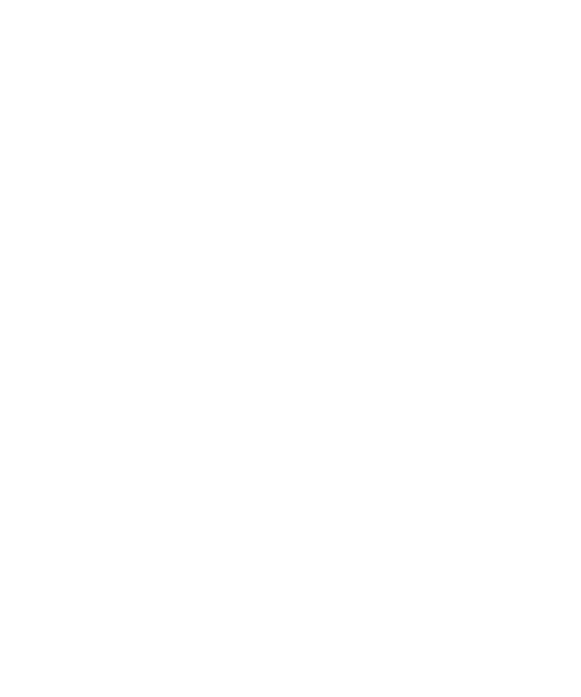
click at [318, 598] on span "übernehmen" at bounding box center [291, 603] width 64 height 11
click at [525, 85] on link "Hotel finden" at bounding box center [525, 71] width 71 height 26
click at [533, 197] on span "2" at bounding box center [532, 192] width 5 height 15
click at [538, 202] on article "Dolomiten – Rasen-Antholz ****ˢ Garberhof Dolomit Family Familie Preindl € € € €" at bounding box center [425, 407] width 268 height 412
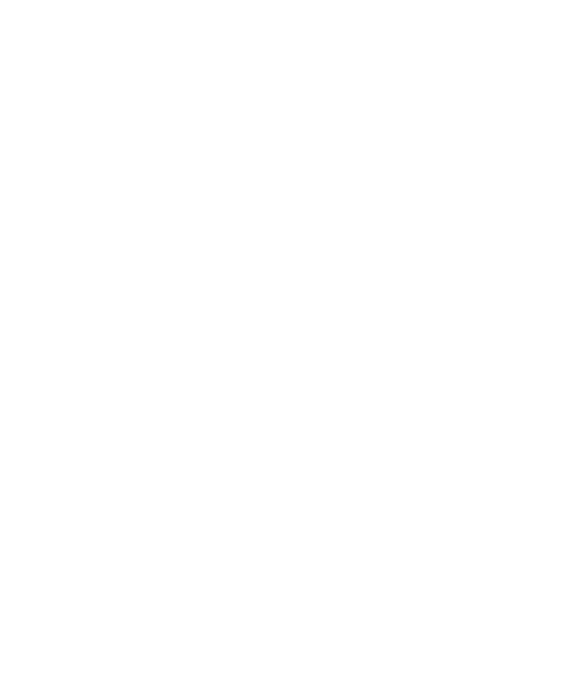
scroll to position [294, 0]
click at [405, 75] on span "Family Experiences" at bounding box center [394, 80] width 70 height 11
click at [386, 462] on div at bounding box center [381, 469] width 15 height 15
click at [321, 508] on div "übernehmen" at bounding box center [290, 523] width 197 height 30
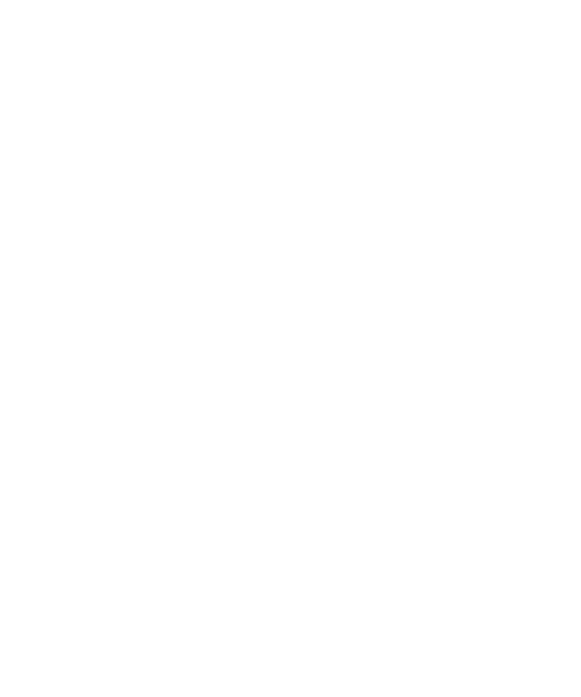
click at [444, 159] on div at bounding box center [438, 160] width 11 height 6
click at [384, 465] on icon at bounding box center [382, 469] width 10 height 9
click at [412, 122] on icon at bounding box center [412, 135] width 33 height 26
click at [428, 165] on div "Family Experiences" at bounding box center [394, 159] width 107 height 26
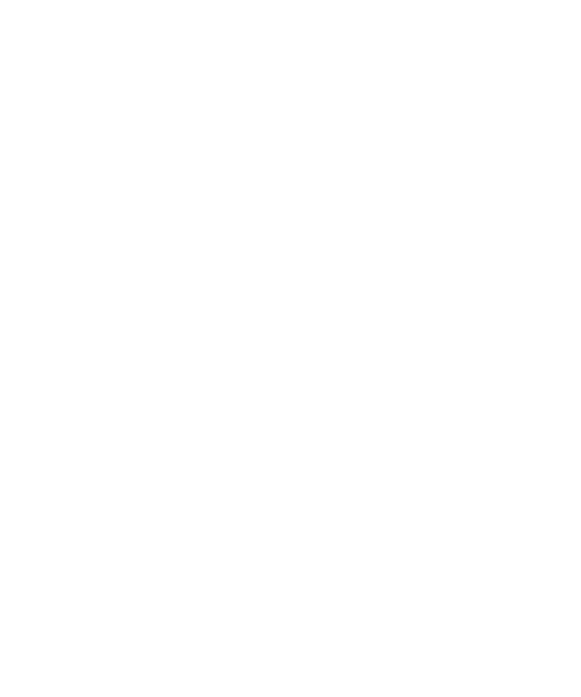
click at [409, 122] on icon at bounding box center [412, 135] width 33 height 26
click at [317, 371] on span "Meine Wünsche" at bounding box center [287, 374] width 59 height 11
click at [254, 151] on div at bounding box center [260, 151] width 15 height 15
click at [261, 210] on icon at bounding box center [261, 211] width 10 height 9
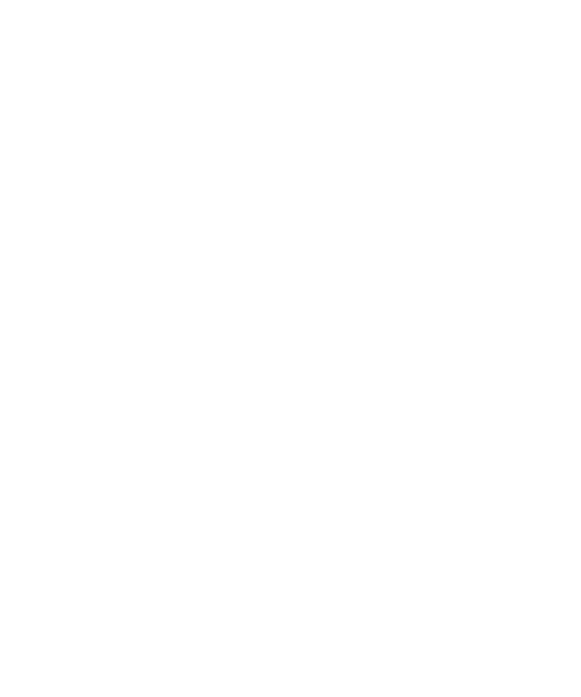
click at [264, 484] on icon at bounding box center [261, 488] width 10 height 9
click at [268, 598] on span "übernehmen" at bounding box center [291, 603] width 64 height 11
click at [310, 110] on div "Meine Wünsche" at bounding box center [287, 104] width 97 height 26
click at [534, 69] on icon at bounding box center [533, 56] width 33 height 26
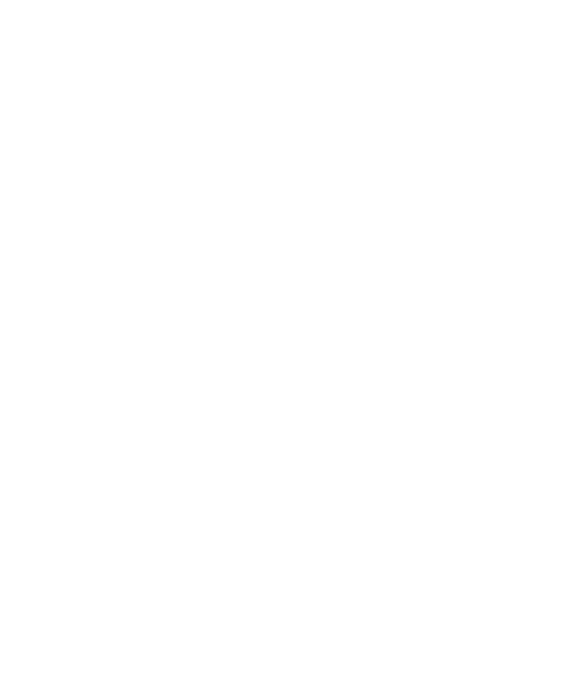
click at [112, 157] on icon at bounding box center [115, 159] width 20 height 18
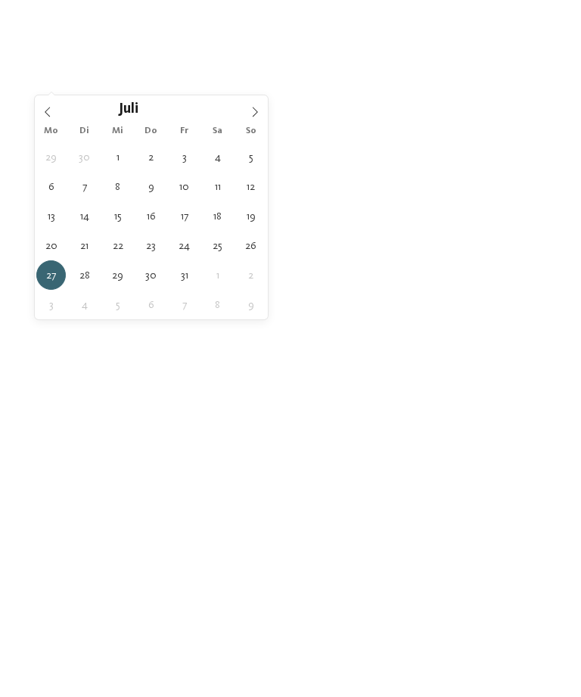
click at [253, 116] on icon at bounding box center [255, 112] width 11 height 11
click at [54, 110] on span at bounding box center [48, 108] width 26 height 26
type div "27.07.2026"
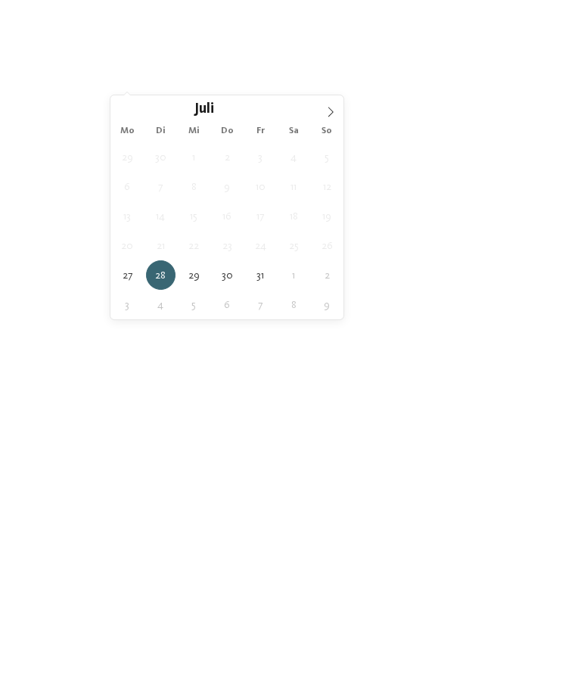
click at [327, 112] on icon at bounding box center [330, 112] width 11 height 11
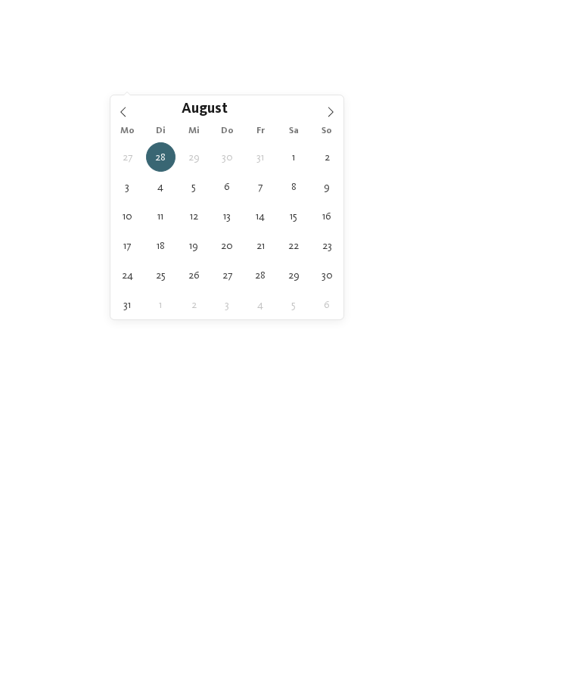
type div "07.08.2026"
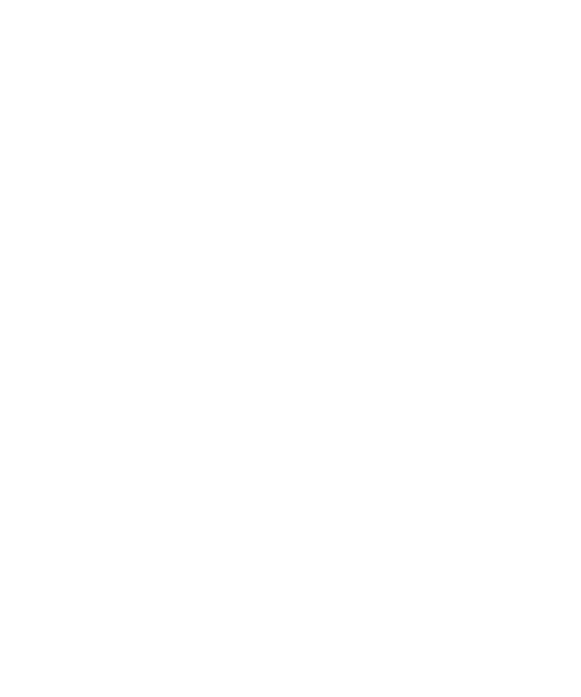
click at [412, 83] on span "Family Experiences" at bounding box center [394, 83] width 70 height 11
click at [381, 432] on div at bounding box center [381, 439] width 15 height 15
click at [387, 462] on div at bounding box center [381, 469] width 15 height 15
click at [378, 220] on div at bounding box center [381, 227] width 15 height 15
click at [320, 519] on span "übernehmen" at bounding box center [291, 524] width 64 height 11
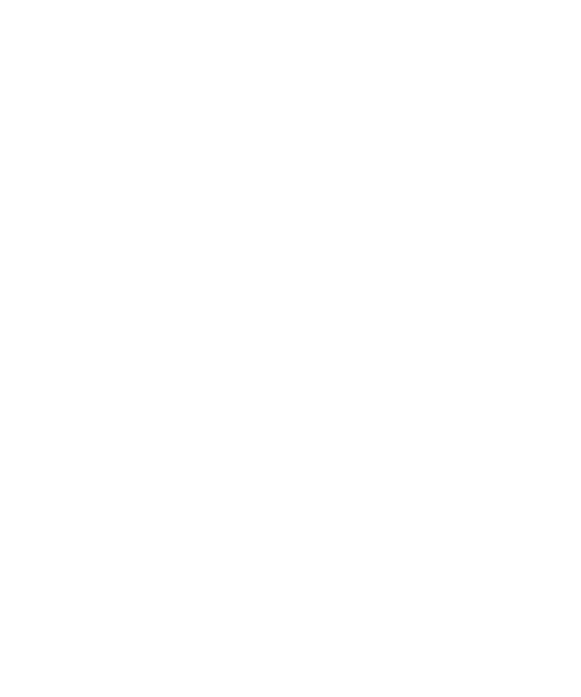
scroll to position [168, 0]
click at [441, 203] on icon at bounding box center [438, 206] width 6 height 6
click at [380, 465] on icon at bounding box center [382, 469] width 10 height 9
click at [382, 432] on div at bounding box center [381, 439] width 15 height 15
click at [383, 223] on icon at bounding box center [382, 227] width 10 height 9
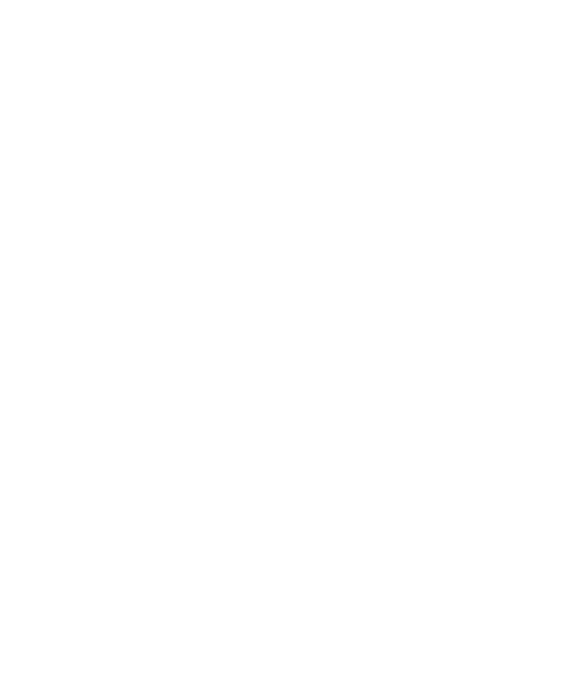
click at [337, 508] on div "übernehmen" at bounding box center [290, 523] width 197 height 30
click at [512, 448] on div "Öffnungszeit" at bounding box center [290, 435] width 521 height 34
click at [479, 412] on h4 "****ˢ Garberhof Dolomit Family" at bounding box center [424, 401] width 222 height 40
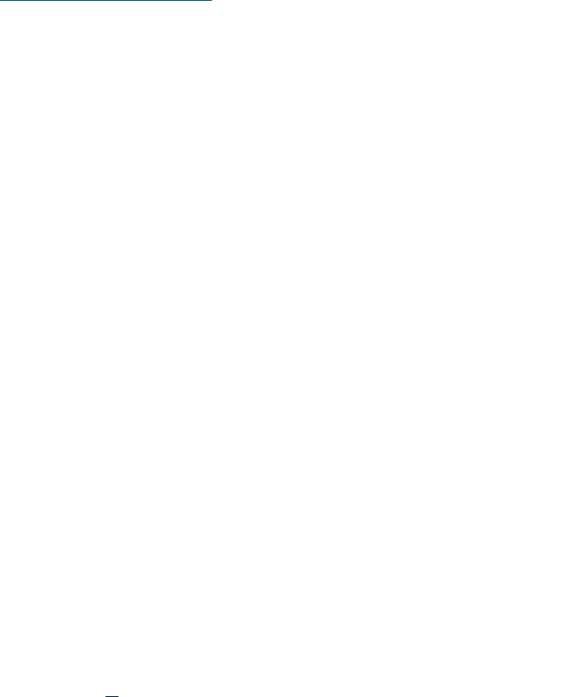
scroll to position [2208, 0]
click at [285, 612] on img at bounding box center [290, 633] width 163 height 123
click at [338, 362] on span "buchen" at bounding box center [329, 366] width 33 height 9
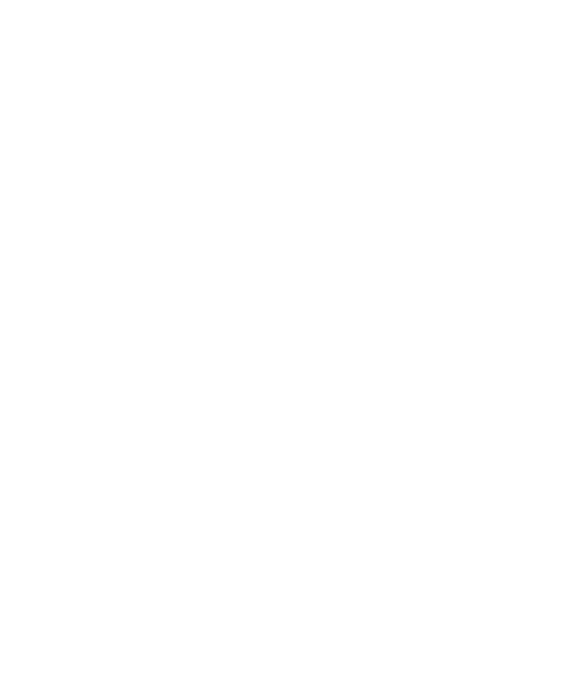
click at [250, 376] on button "2" at bounding box center [260, 391] width 26 height 31
click at [110, 441] on select "**********" at bounding box center [96, 459] width 91 height 36
select select "*"
click at [193, 441] on select "**********" at bounding box center [199, 459] width 91 height 36
select select "*"
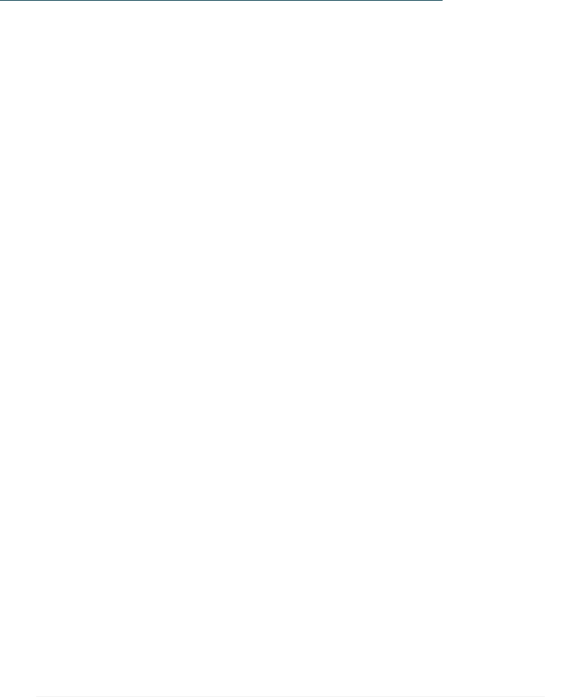
scroll to position [4367, 0]
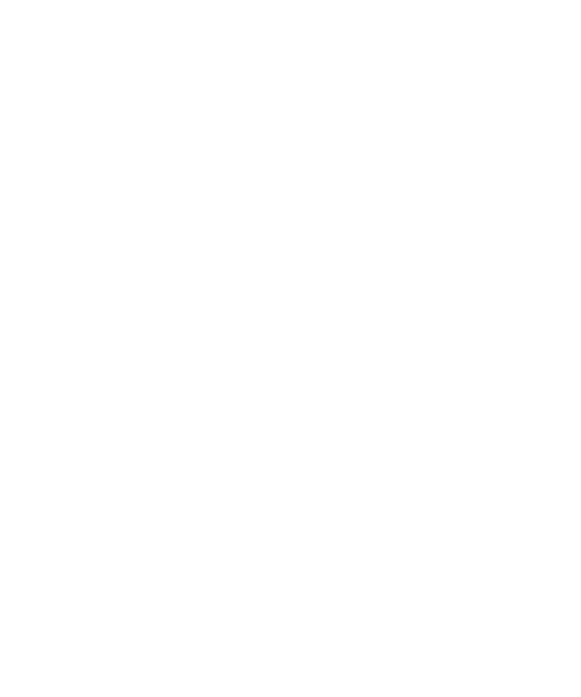
click at [435, 420] on select "**********" at bounding box center [398, 438] width 100 height 36
select select "**********"
click at [437, 420] on select "**********" at bounding box center [398, 438] width 100 height 36
select select "**********"
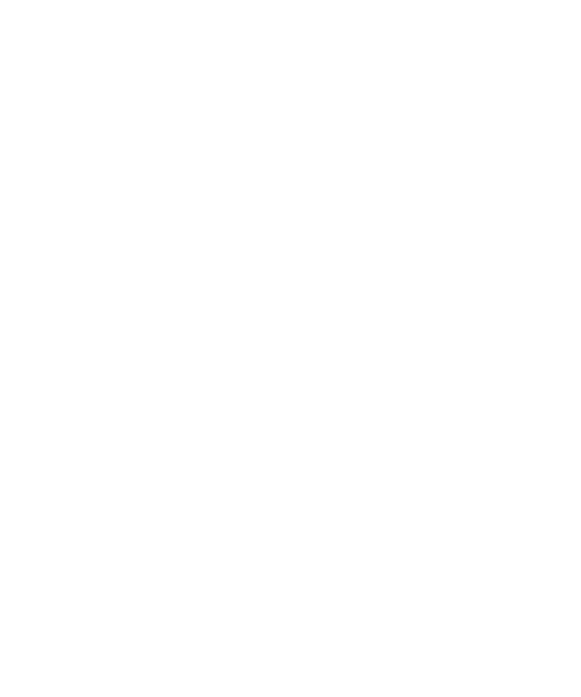
select select "**********"
click at [97, 615] on div "27" at bounding box center [101, 627] width 24 height 24
select select "**********"
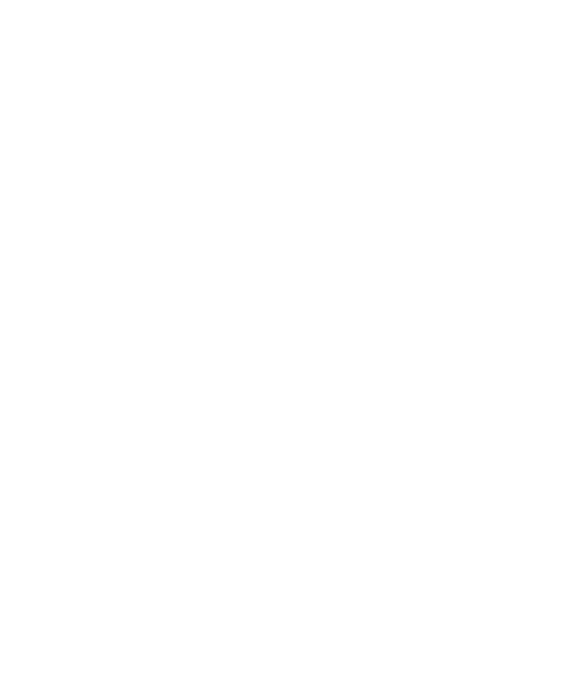
select select "**********"
click at [421, 531] on div "7" at bounding box center [425, 543] width 24 height 24
select select "**********"
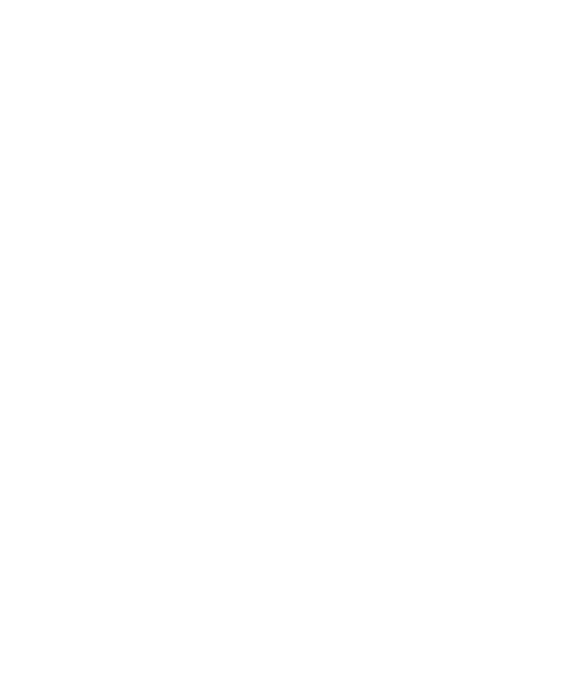
click at [542, 408] on icon at bounding box center [549, 425] width 42 height 34
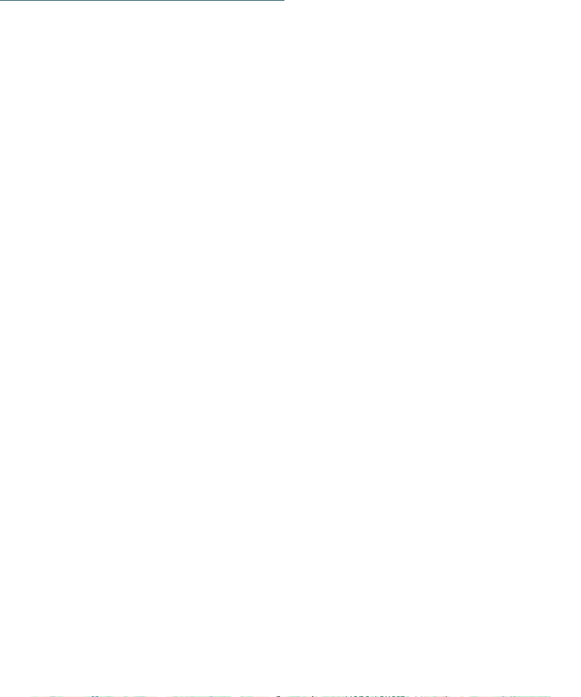
scroll to position [2886, 0]
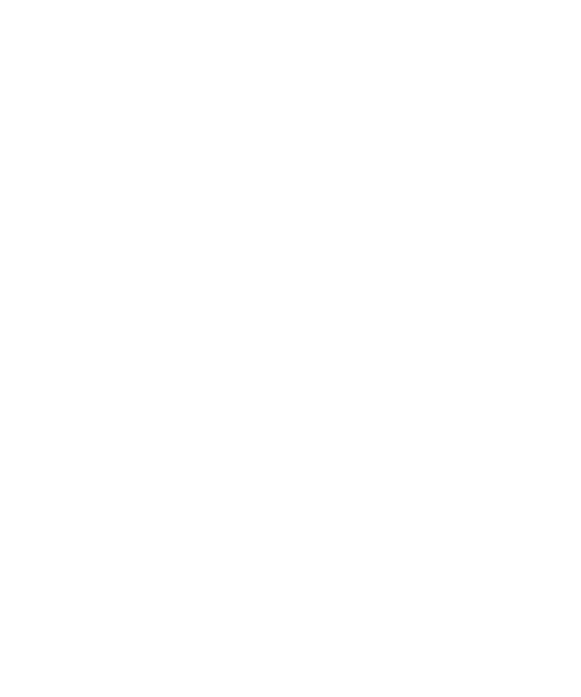
click at [562, 322] on icon at bounding box center [549, 332] width 42 height 34
click at [546, 322] on icon at bounding box center [549, 332] width 42 height 34
click at [552, 319] on icon at bounding box center [549, 332] width 42 height 34
click at [559, 352] on icon at bounding box center [551, 369] width 42 height 34
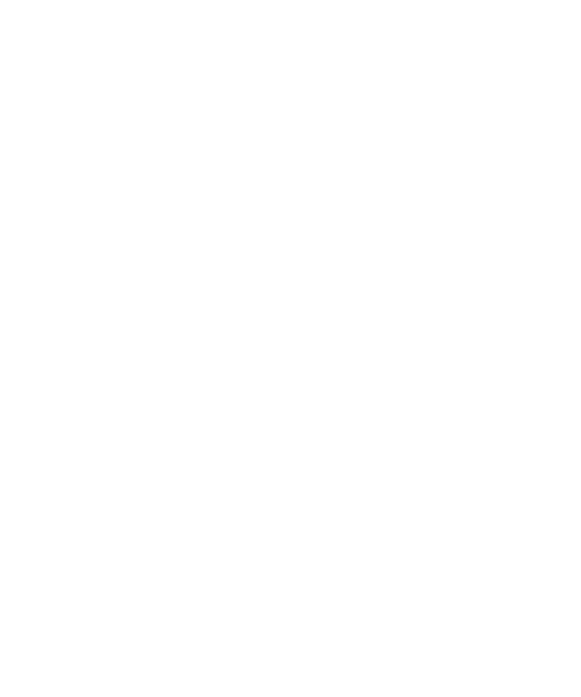
click at [553, 358] on icon at bounding box center [551, 368] width 42 height 34
click at [550, 351] on icon at bounding box center [551, 368] width 42 height 34
click at [238, 391] on img at bounding box center [160, 368] width 260 height 227
click at [560, 54] on icon at bounding box center [551, 56] width 33 height 26
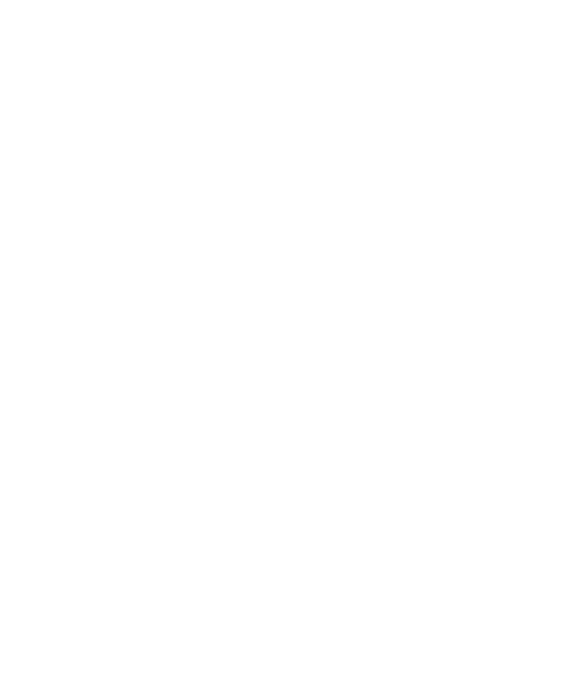
click at [141, 560] on span "[DOMAIN_NAME]" at bounding box center [97, 565] width 88 height 11
click at [461, 28] on div "anfragen" at bounding box center [442, 34] width 95 height 38
